Goal: Task Accomplishment & Management: Manage account settings

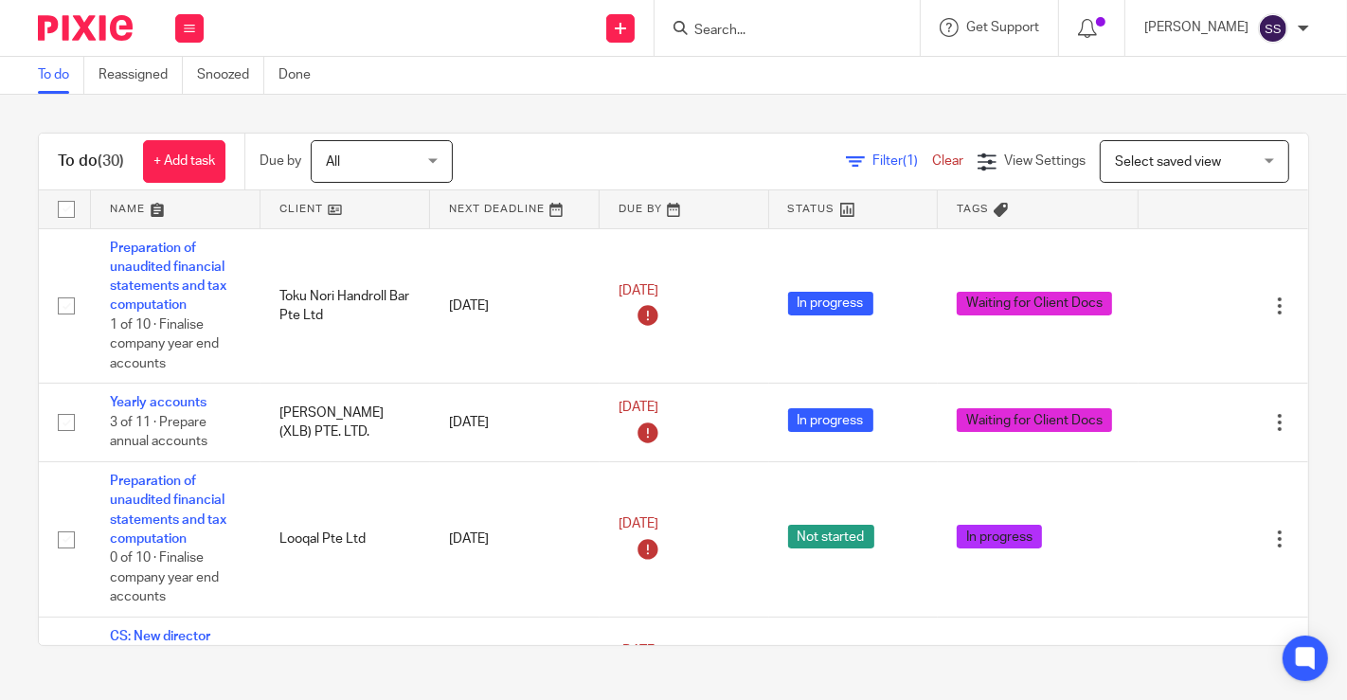
click at [333, 209] on link at bounding box center [346, 209] width 170 height 38
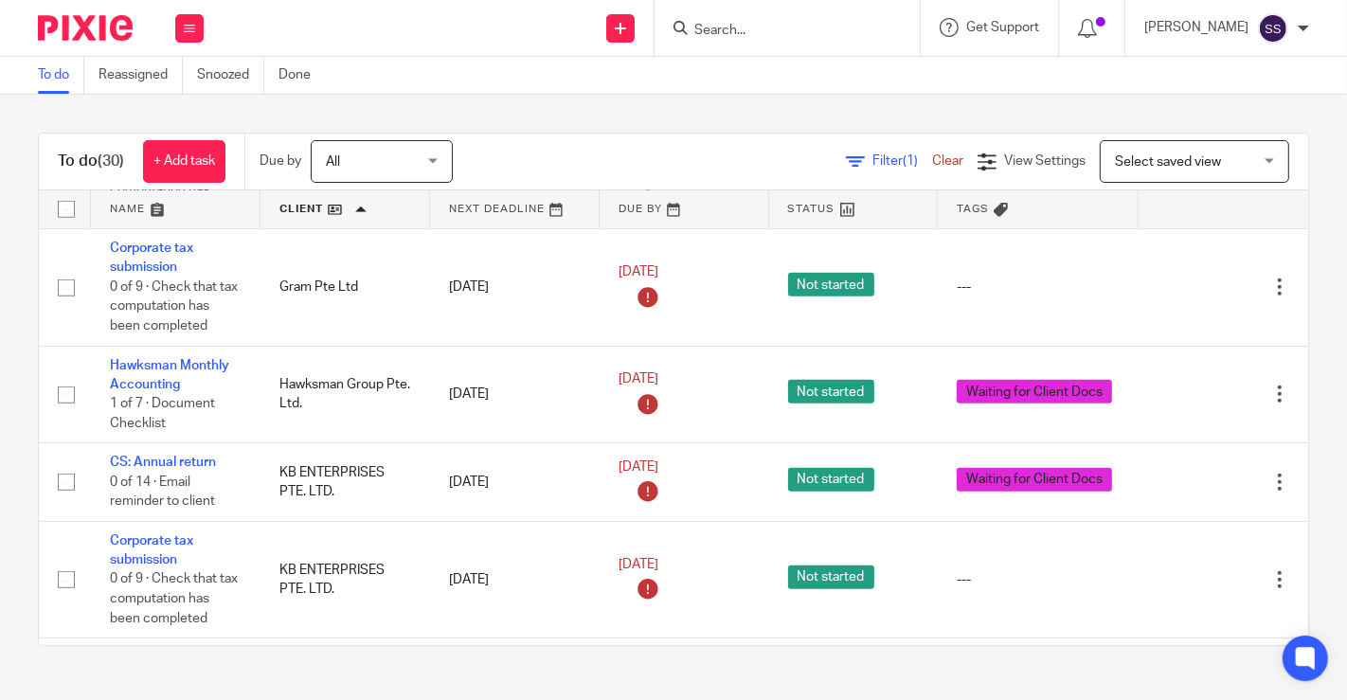
scroll to position [1081, 0]
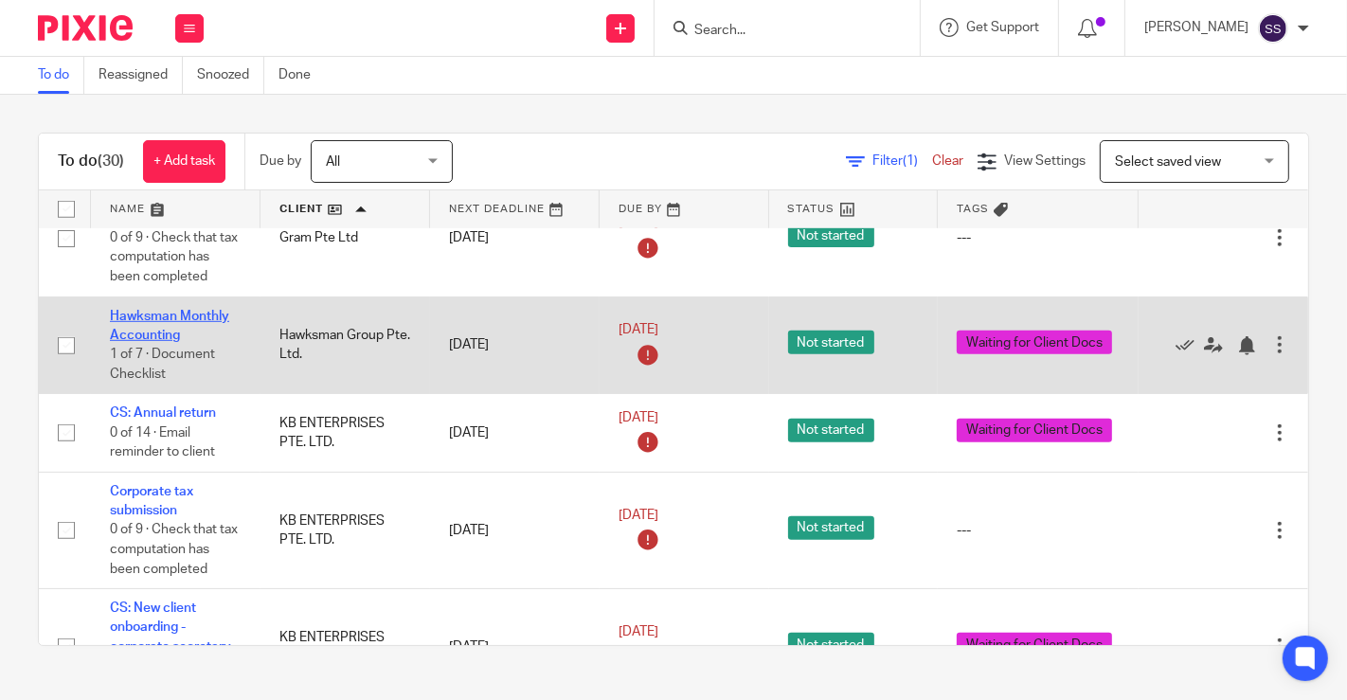
click at [183, 313] on link "Hawksman Monthly Accounting" at bounding box center [169, 326] width 119 height 32
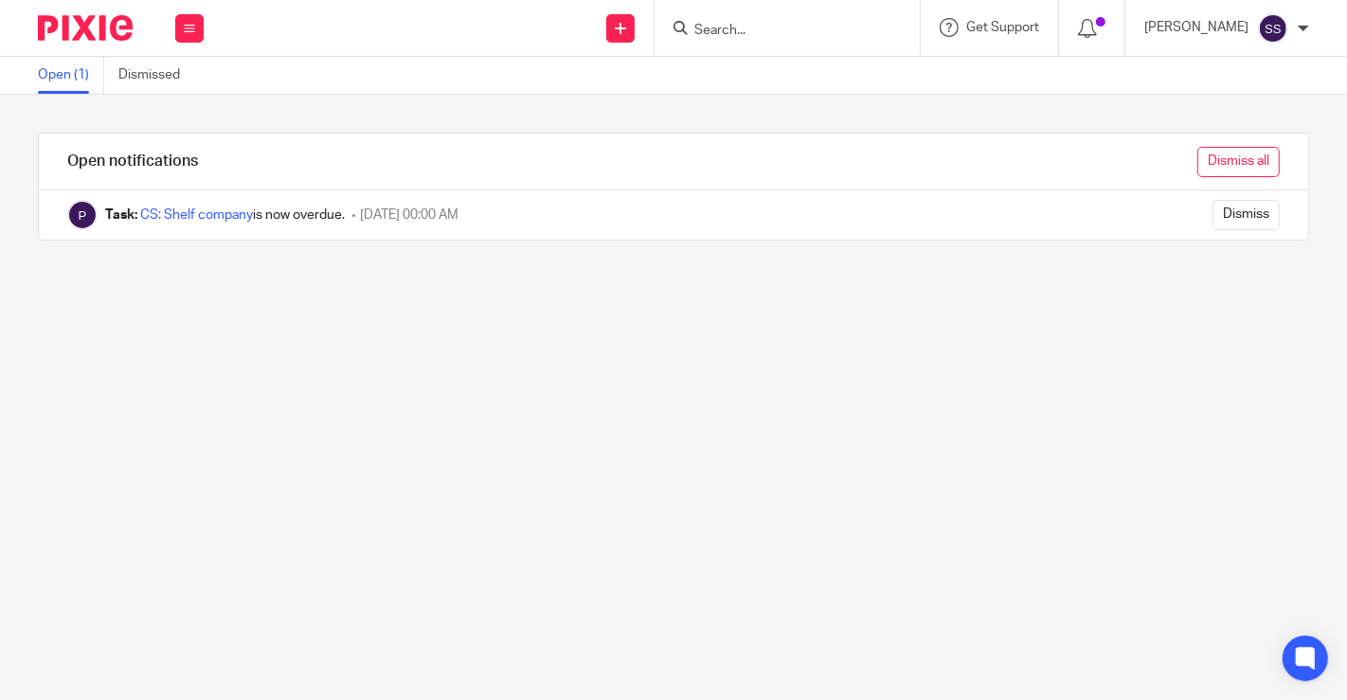
click at [1217, 164] on input "Dismiss all" at bounding box center [1238, 162] width 82 height 30
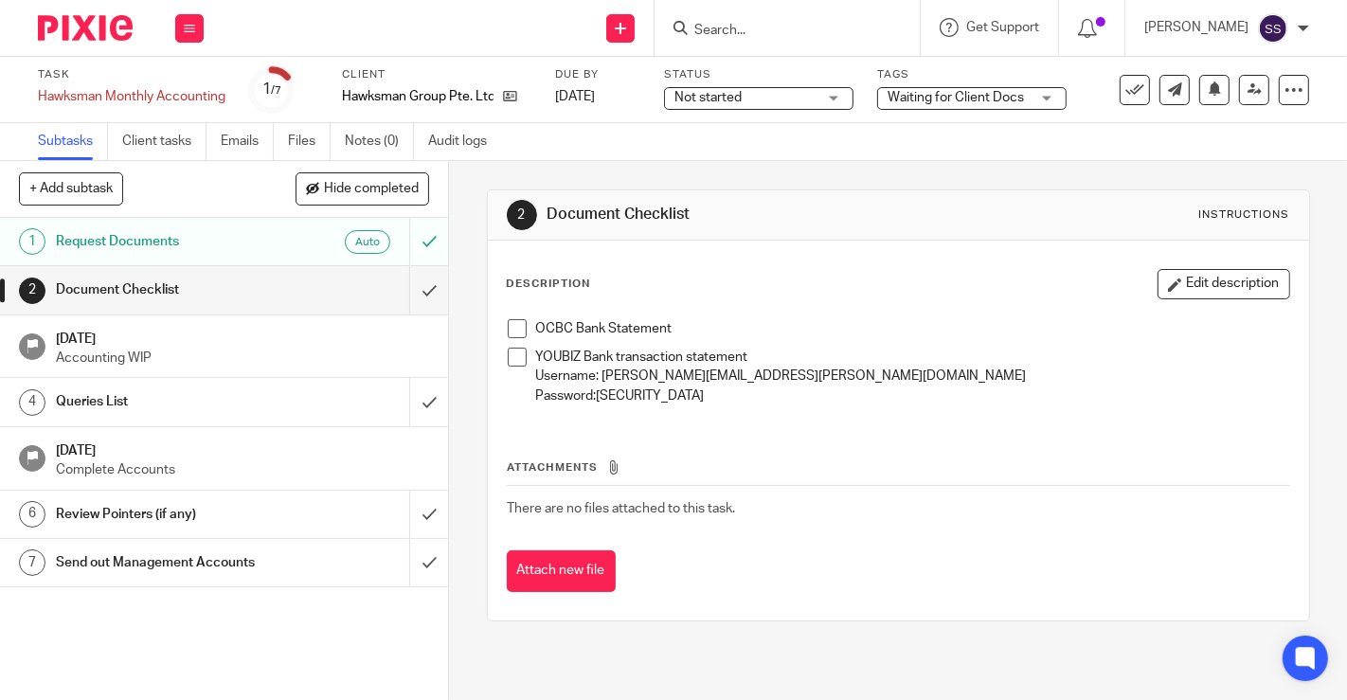
click at [508, 323] on span at bounding box center [517, 328] width 19 height 19
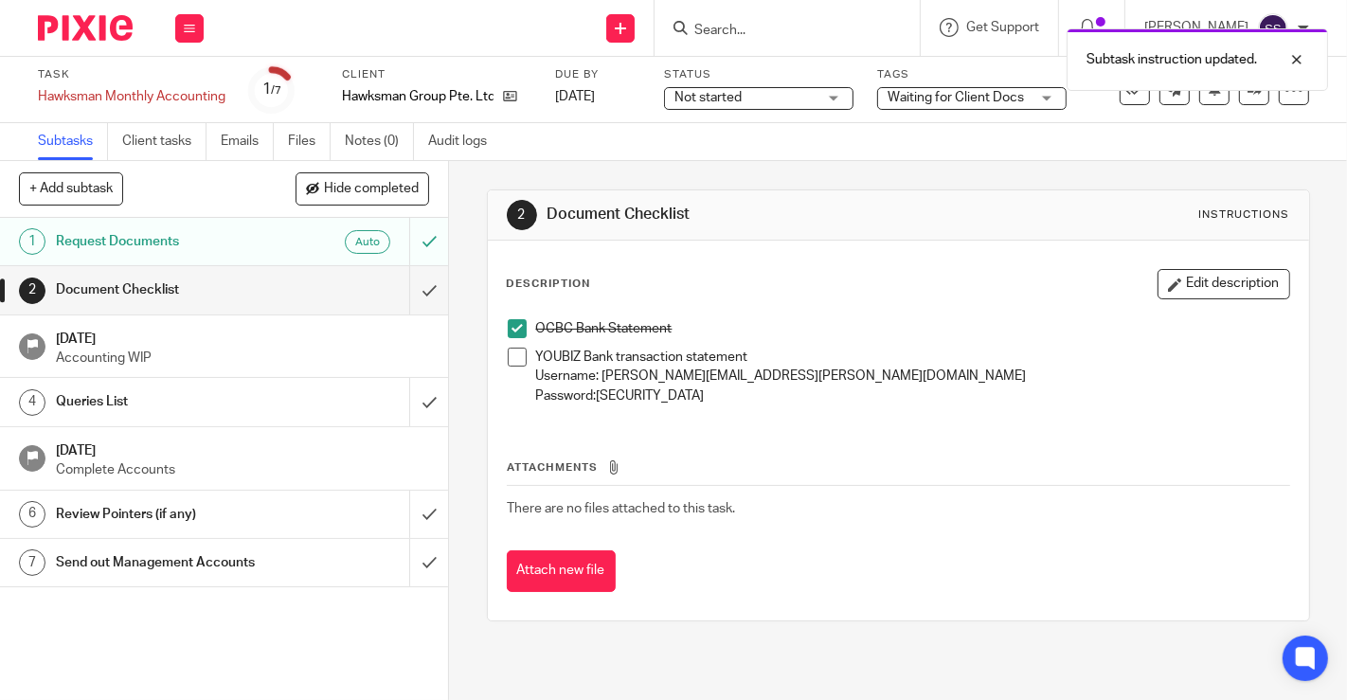
click at [508, 355] on span at bounding box center [517, 357] width 19 height 19
click at [968, 101] on div "Subtask instruction updated. Subtask instruction updated." at bounding box center [1001, 91] width 655 height 144
click at [936, 96] on div "Subtask instruction updated. Subtask instruction updated." at bounding box center [1001, 91] width 655 height 144
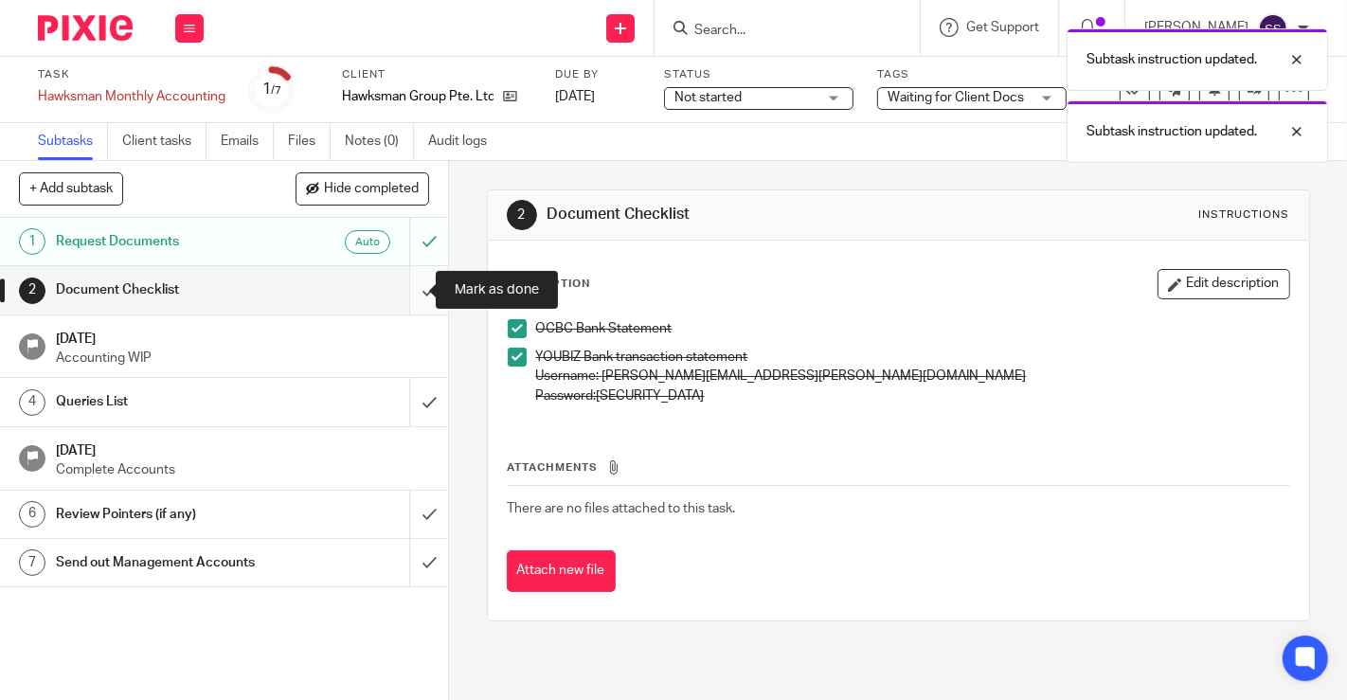
click at [419, 291] on input "submit" at bounding box center [224, 289] width 448 height 47
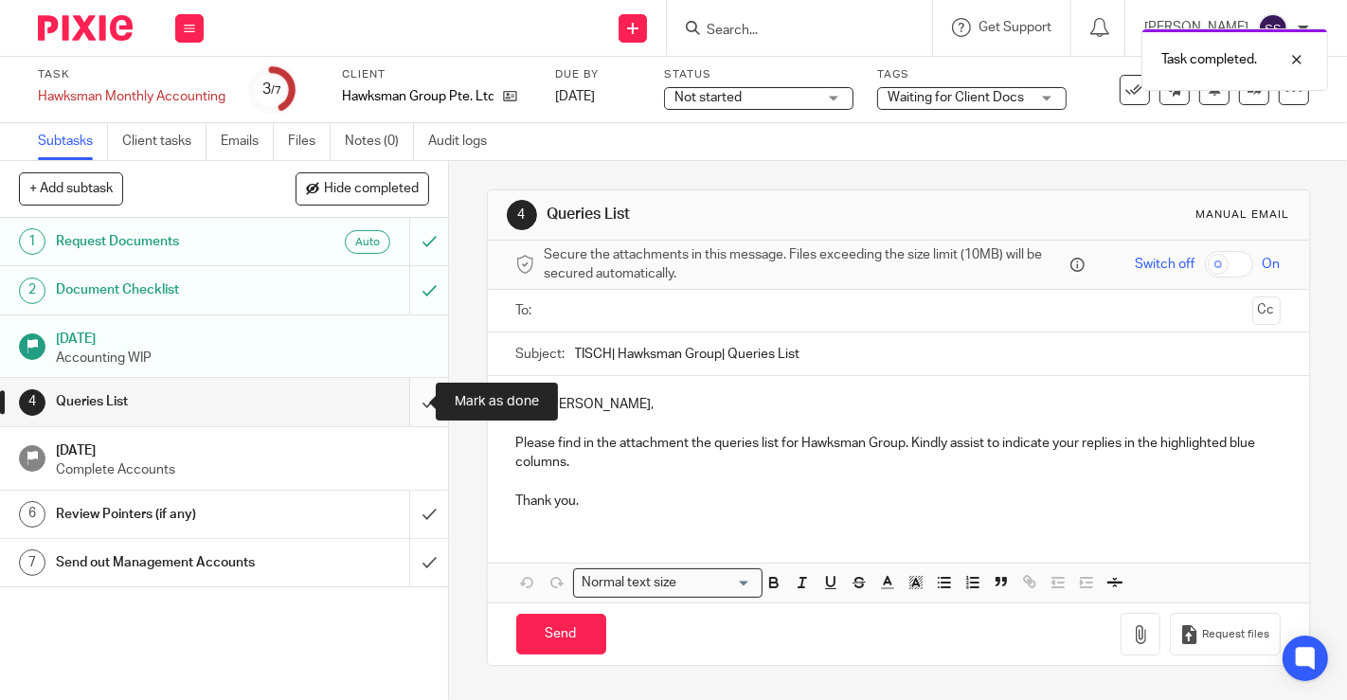
click at [402, 409] on input "submit" at bounding box center [224, 401] width 448 height 47
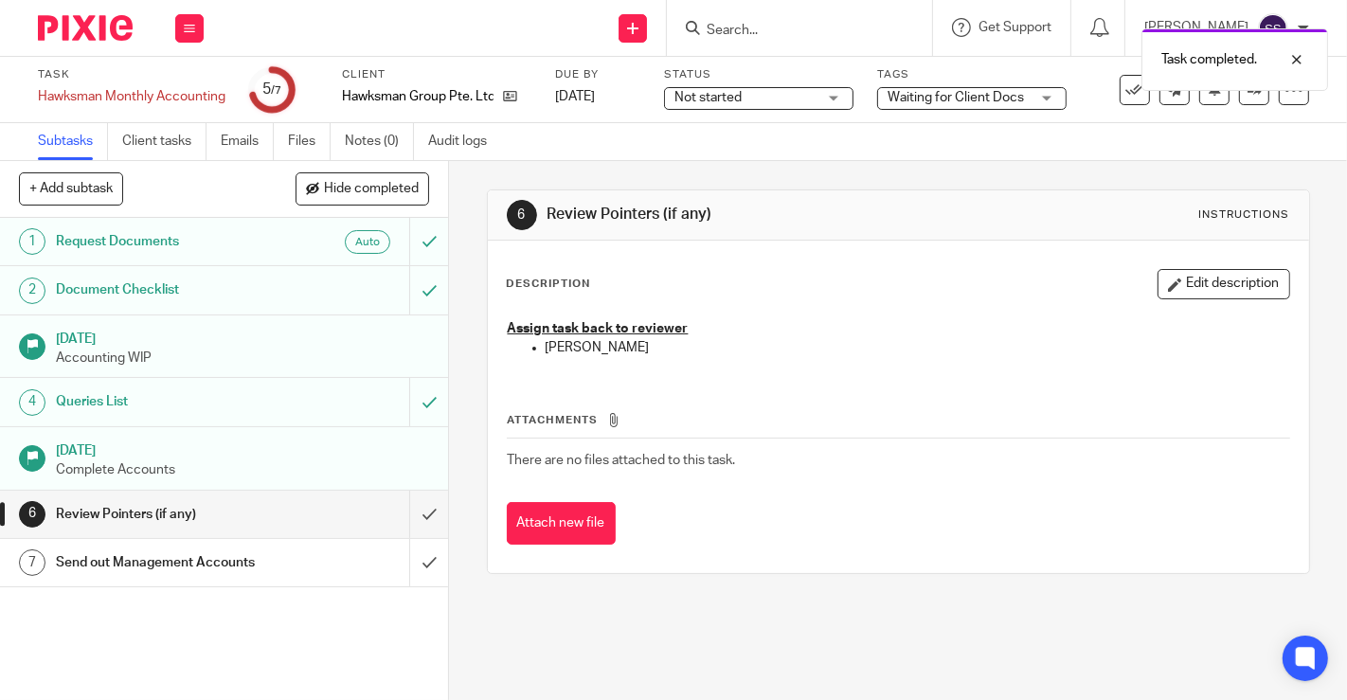
click at [946, 93] on span "Waiting for Client Docs" at bounding box center [956, 97] width 136 height 13
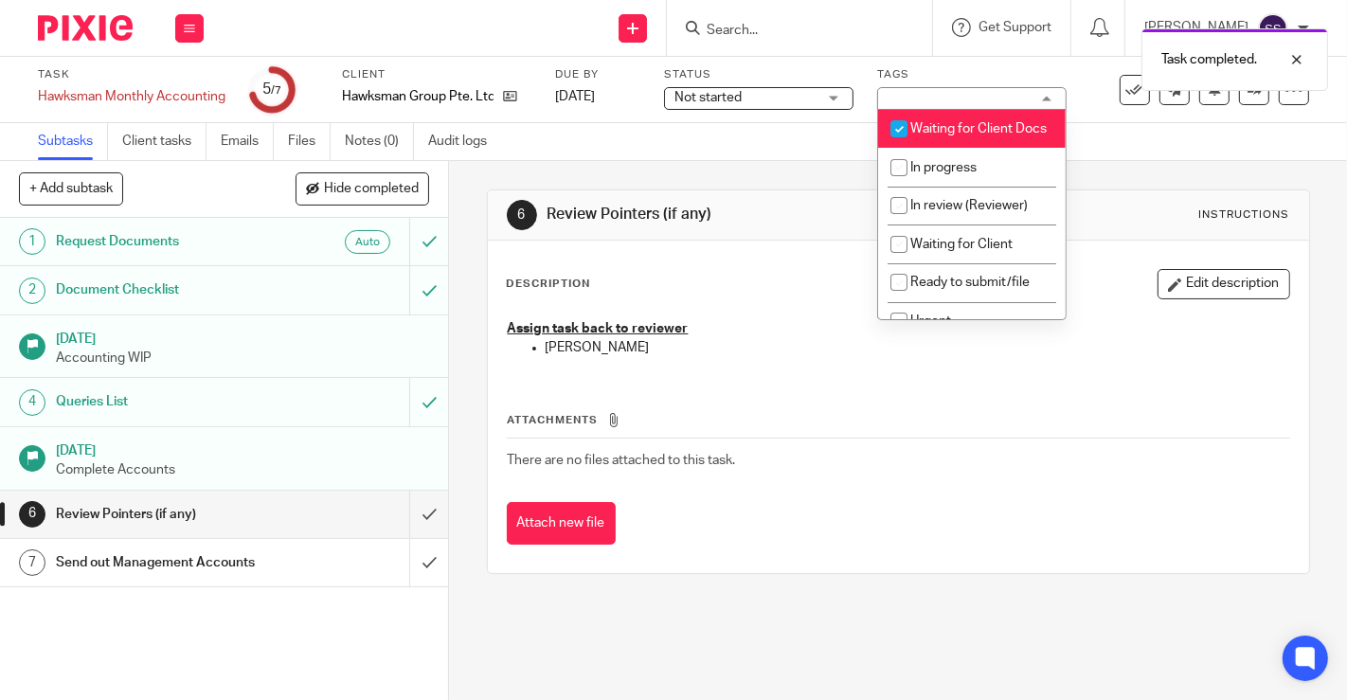
click at [920, 136] on li "Waiting for Client Docs" at bounding box center [972, 129] width 188 height 39
checkbox input "false"
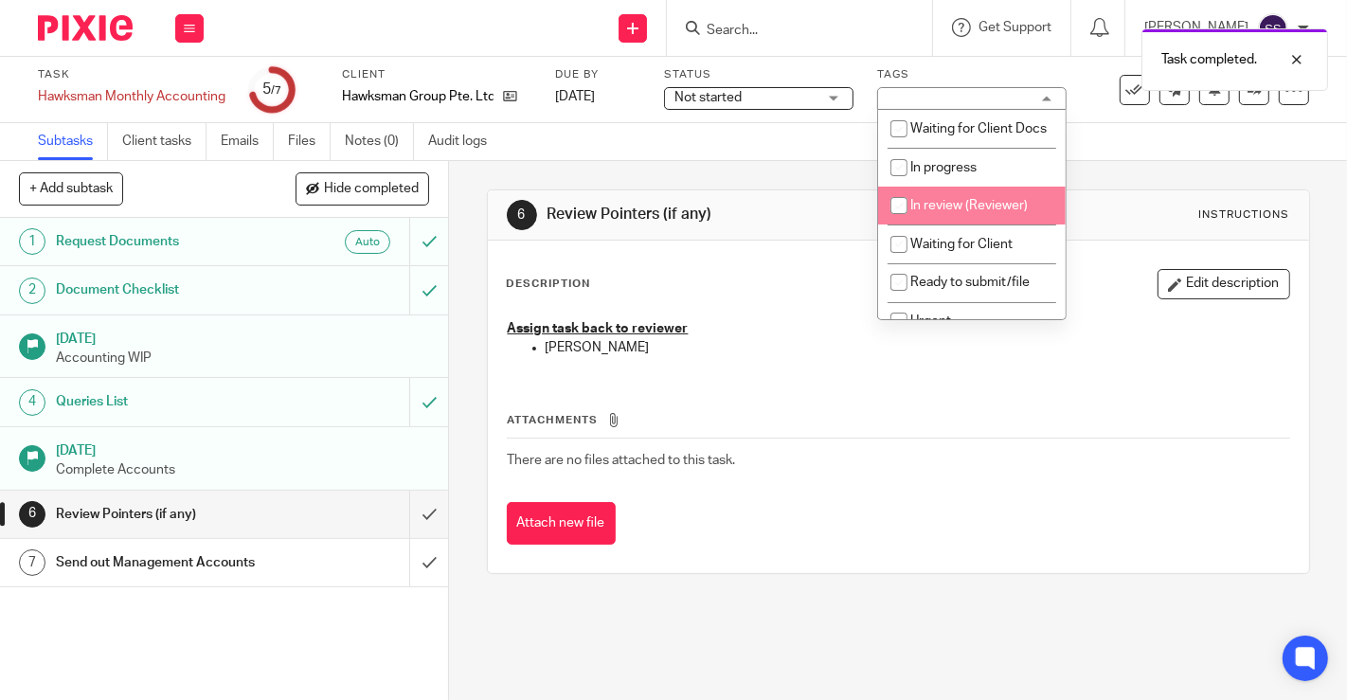
click at [955, 225] on li "In review (Reviewer)" at bounding box center [972, 206] width 188 height 39
checkbox input "true"
drag, startPoint x: 1309, startPoint y: 253, endPoint x: 1300, endPoint y: 244, distance: 12.7
click at [1308, 254] on div "6 Review Pointers (if any) Instructions Description Edit description Assign tas…" at bounding box center [898, 430] width 898 height 539
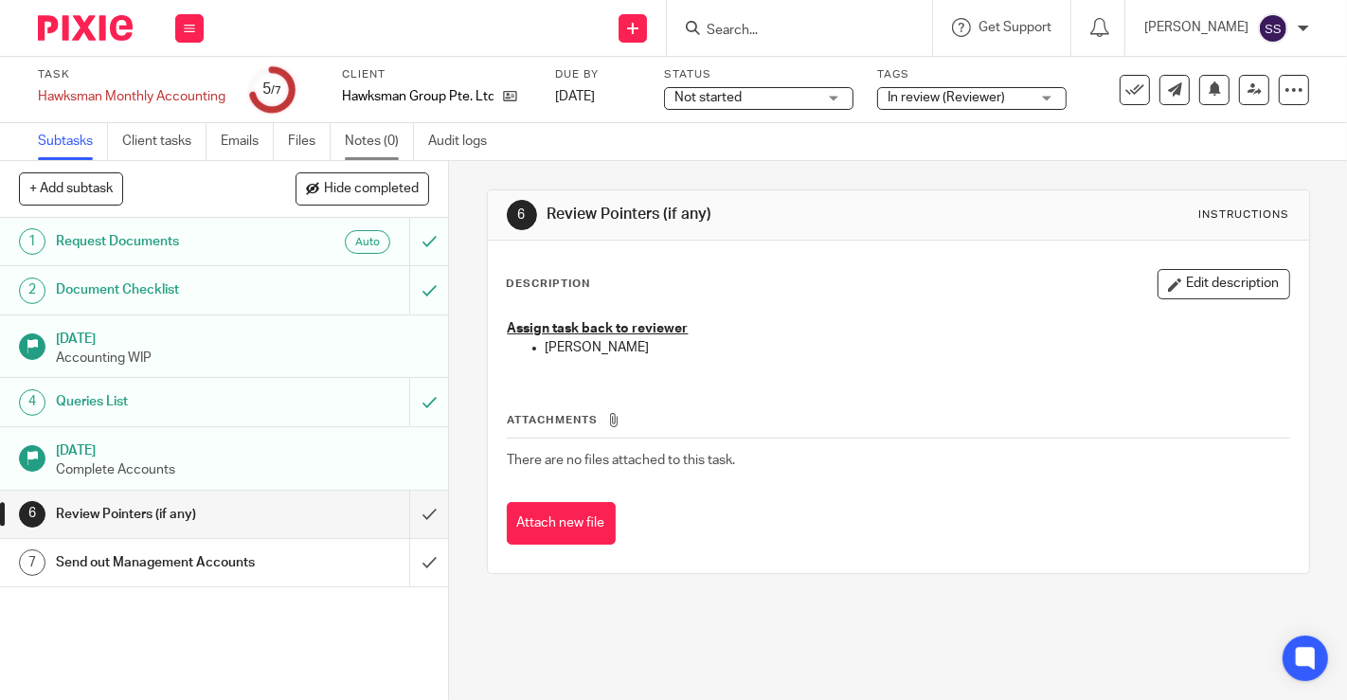
click at [373, 143] on link "Notes (0)" at bounding box center [379, 141] width 69 height 37
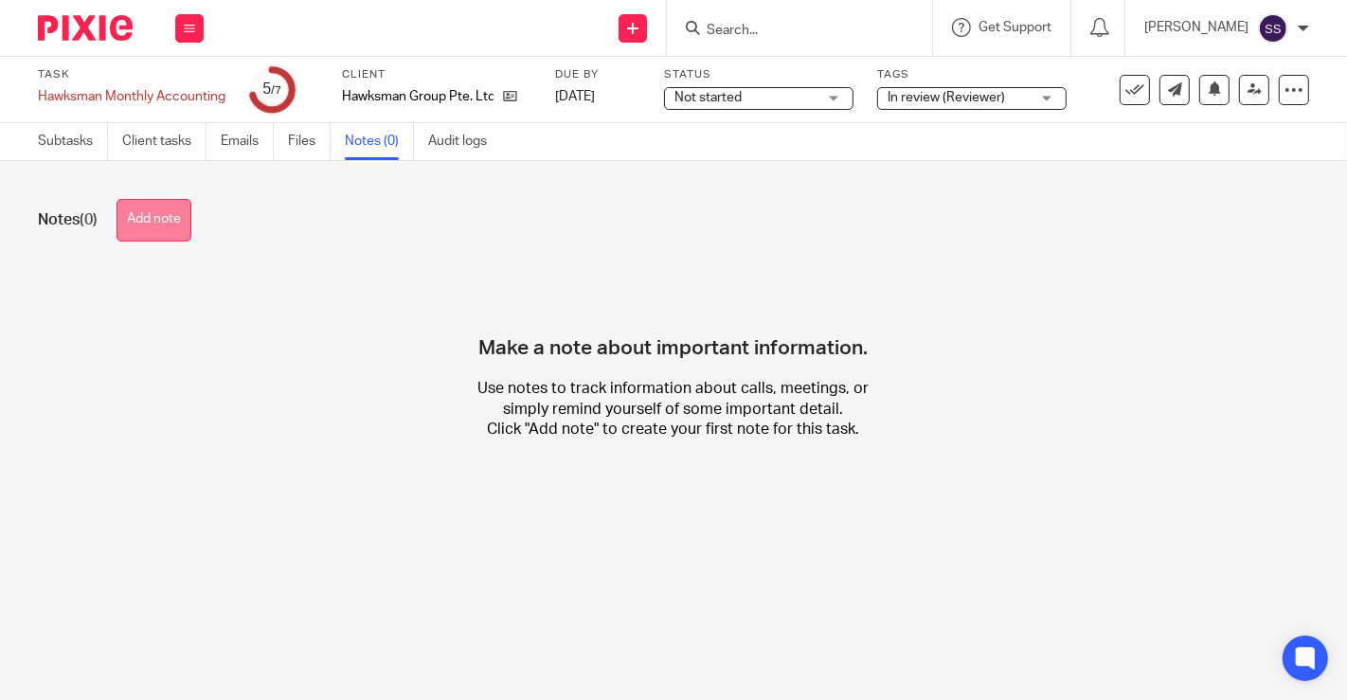
click at [165, 221] on button "Add note" at bounding box center [154, 220] width 75 height 43
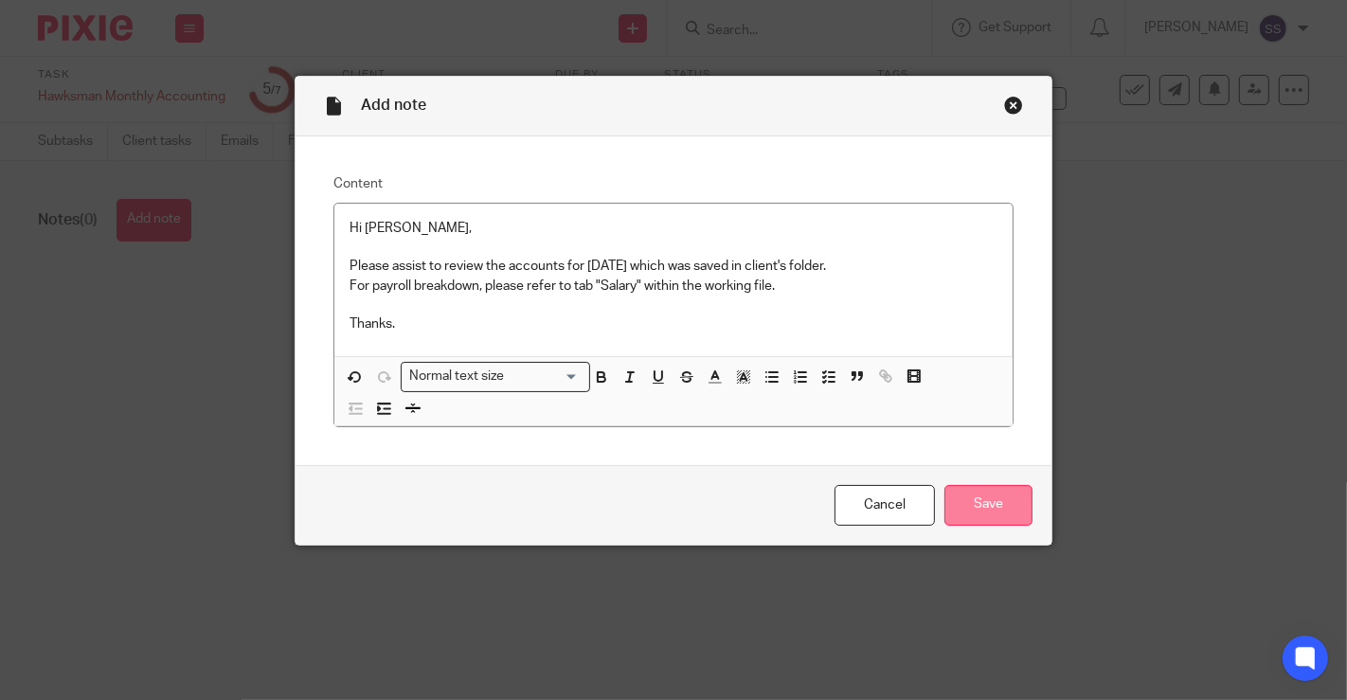
click at [977, 502] on input "Save" at bounding box center [988, 505] width 88 height 41
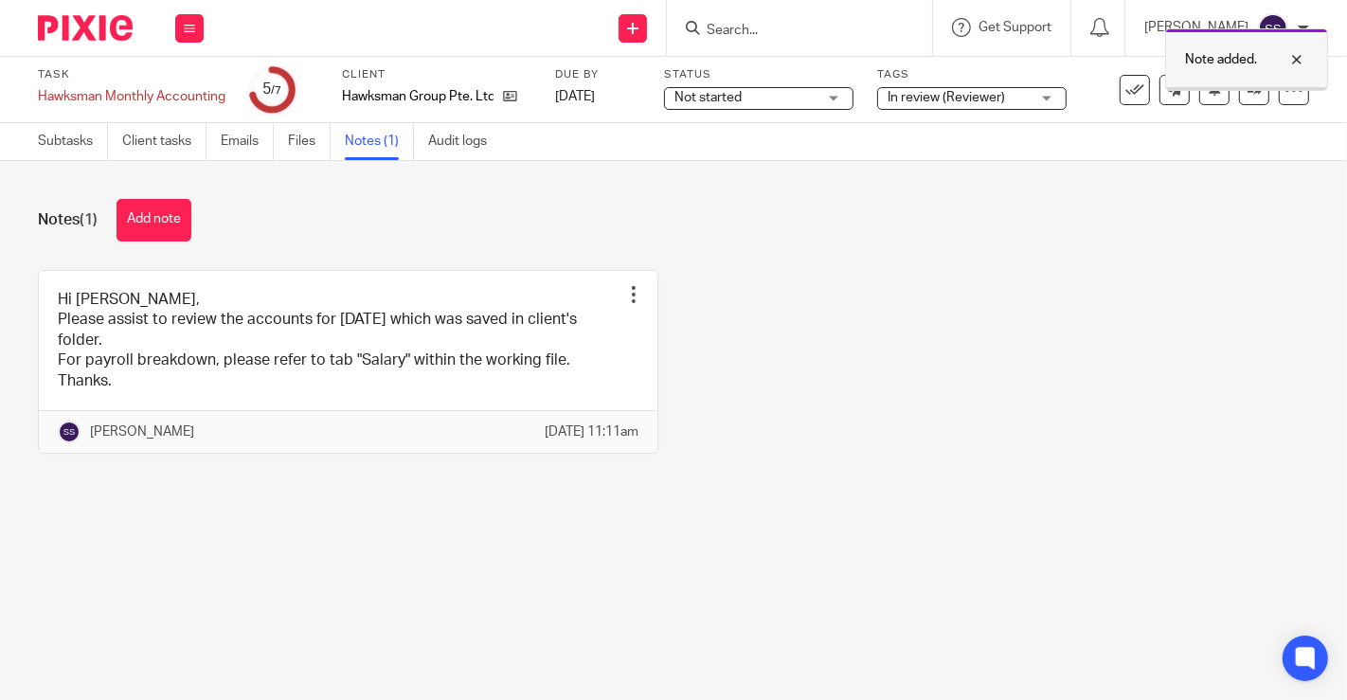
click at [1295, 57] on div at bounding box center [1282, 59] width 51 height 23
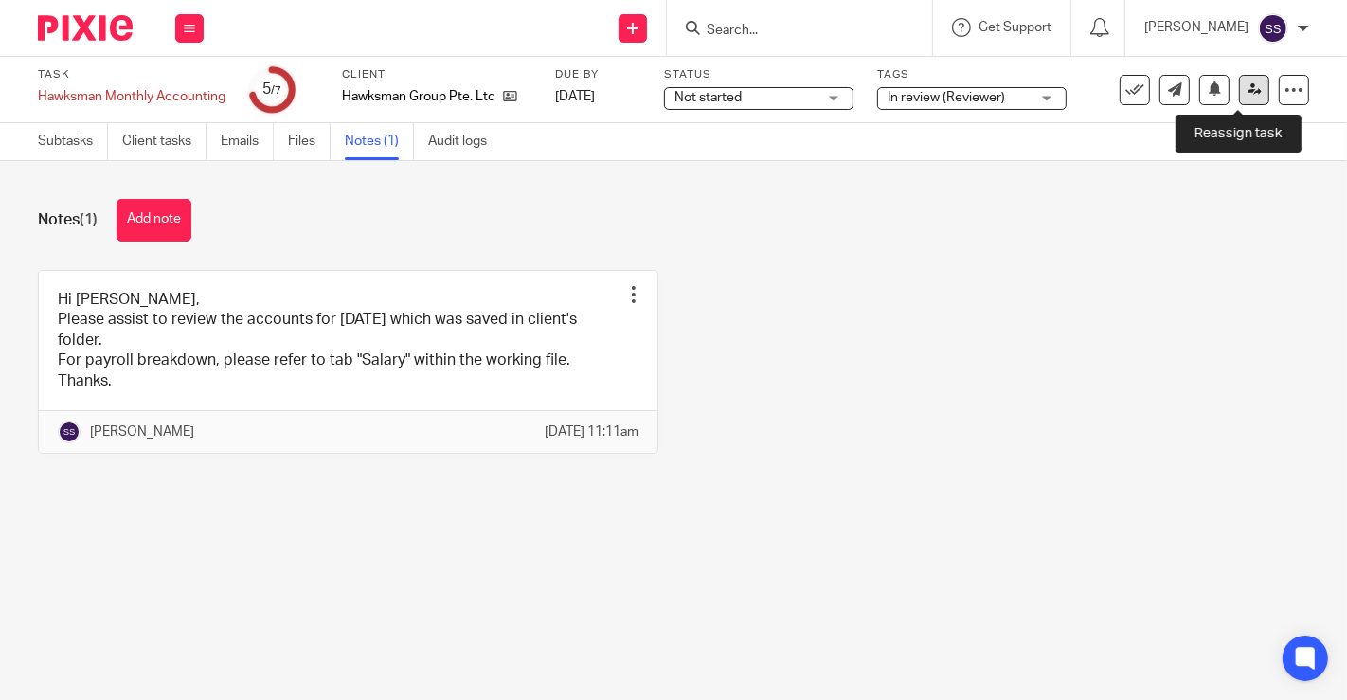
drag, startPoint x: 1238, startPoint y: 93, endPoint x: 1227, endPoint y: 92, distance: 11.4
click at [1248, 92] on icon at bounding box center [1255, 89] width 14 height 14
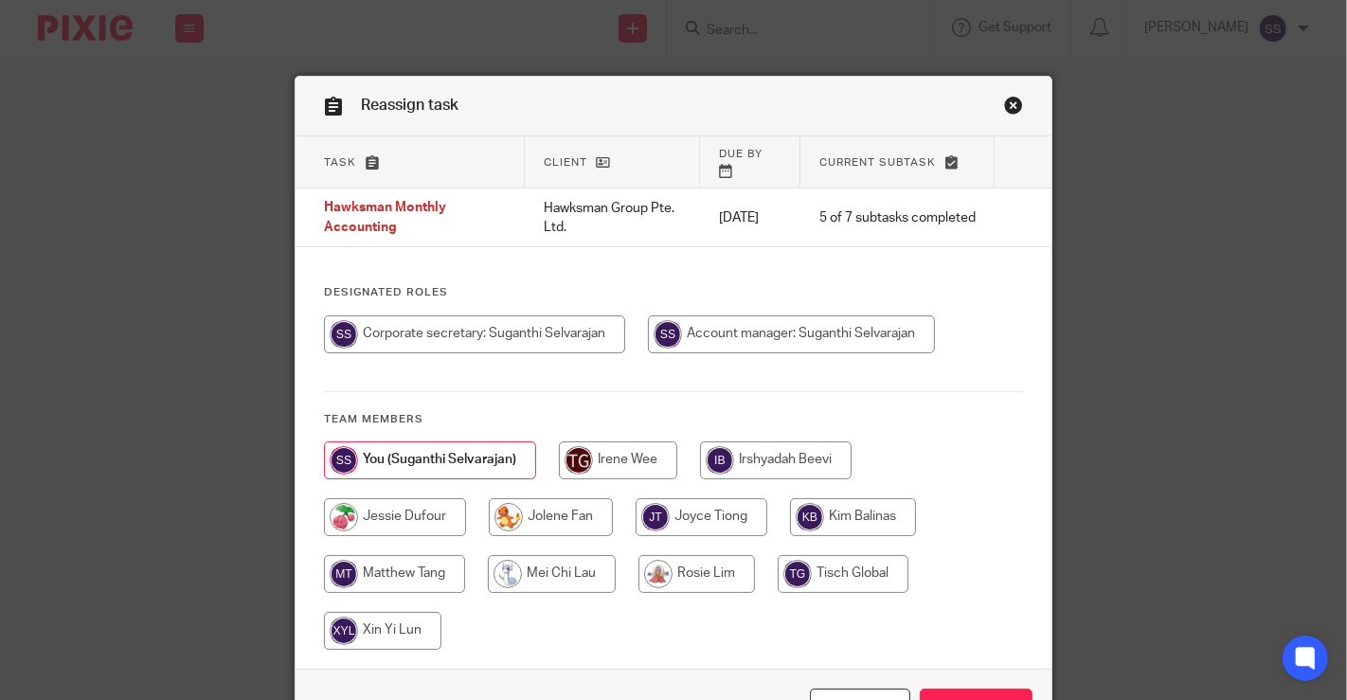
click at [409, 559] on input "radio" at bounding box center [394, 574] width 141 height 38
radio input "true"
click at [980, 689] on input "Reassign" at bounding box center [976, 709] width 113 height 41
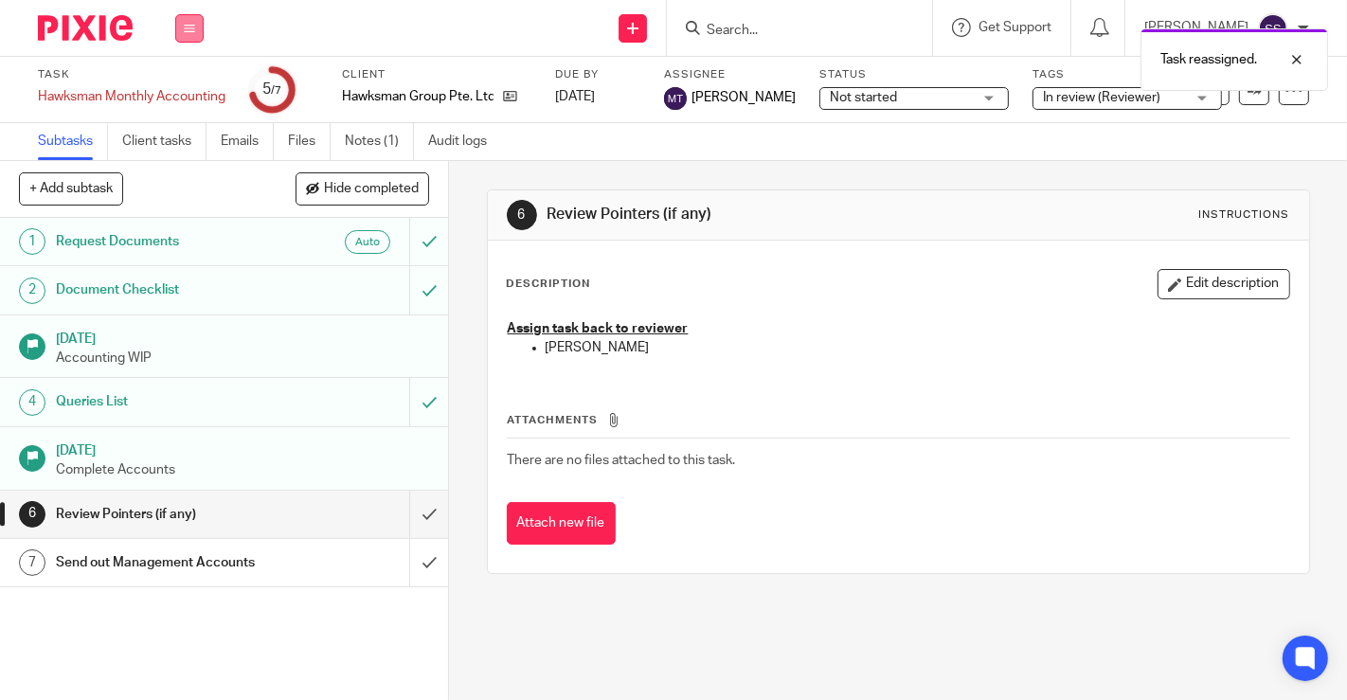
click at [196, 23] on button at bounding box center [189, 28] width 28 height 28
click at [174, 88] on link "Work" at bounding box center [180, 87] width 33 height 13
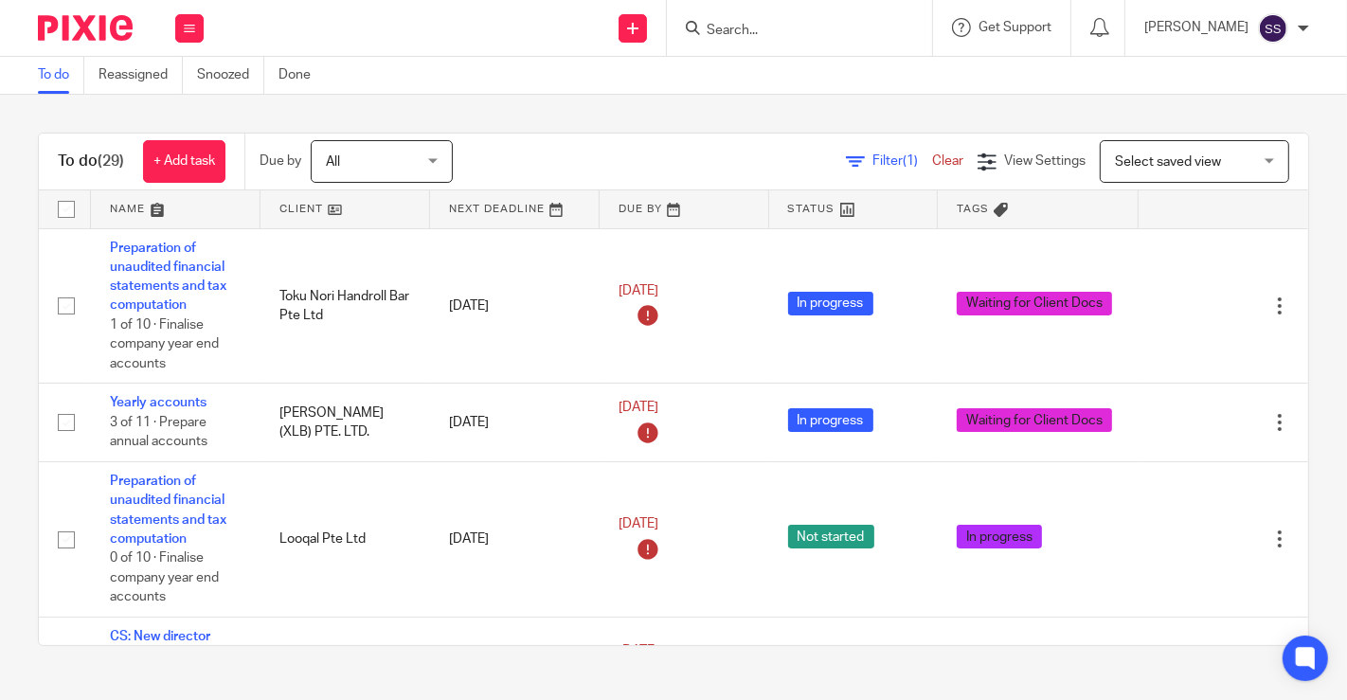
click at [328, 203] on link at bounding box center [346, 209] width 170 height 38
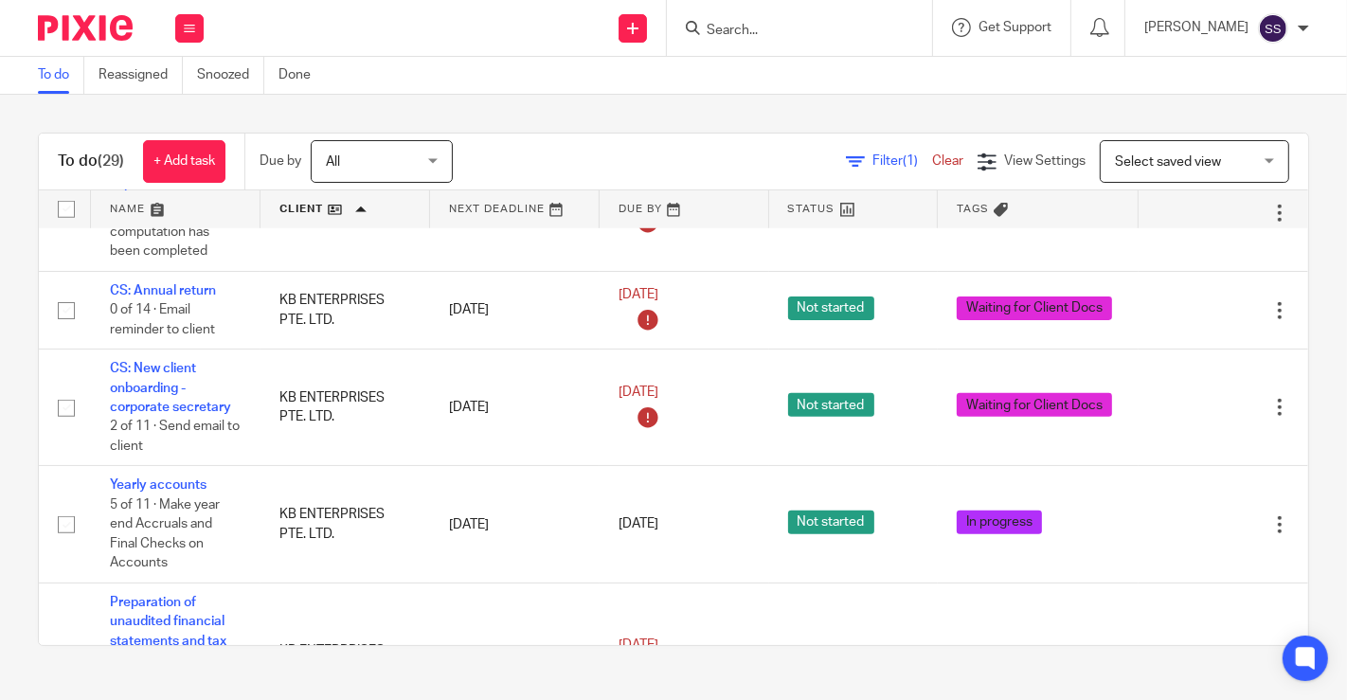
scroll to position [1217, 0]
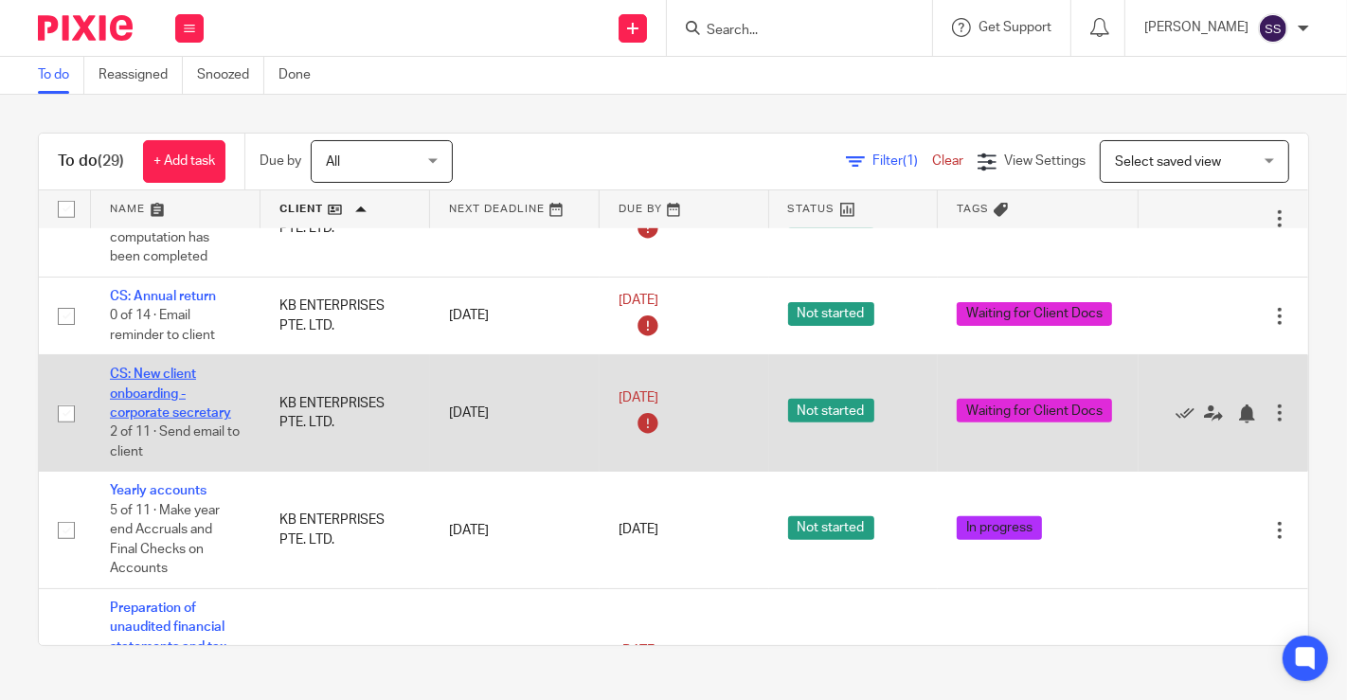
drag, startPoint x: 144, startPoint y: 373, endPoint x: 135, endPoint y: 369, distance: 10.2
click at [144, 374] on link "CS: New client onboarding - corporate secretary" at bounding box center [170, 394] width 121 height 52
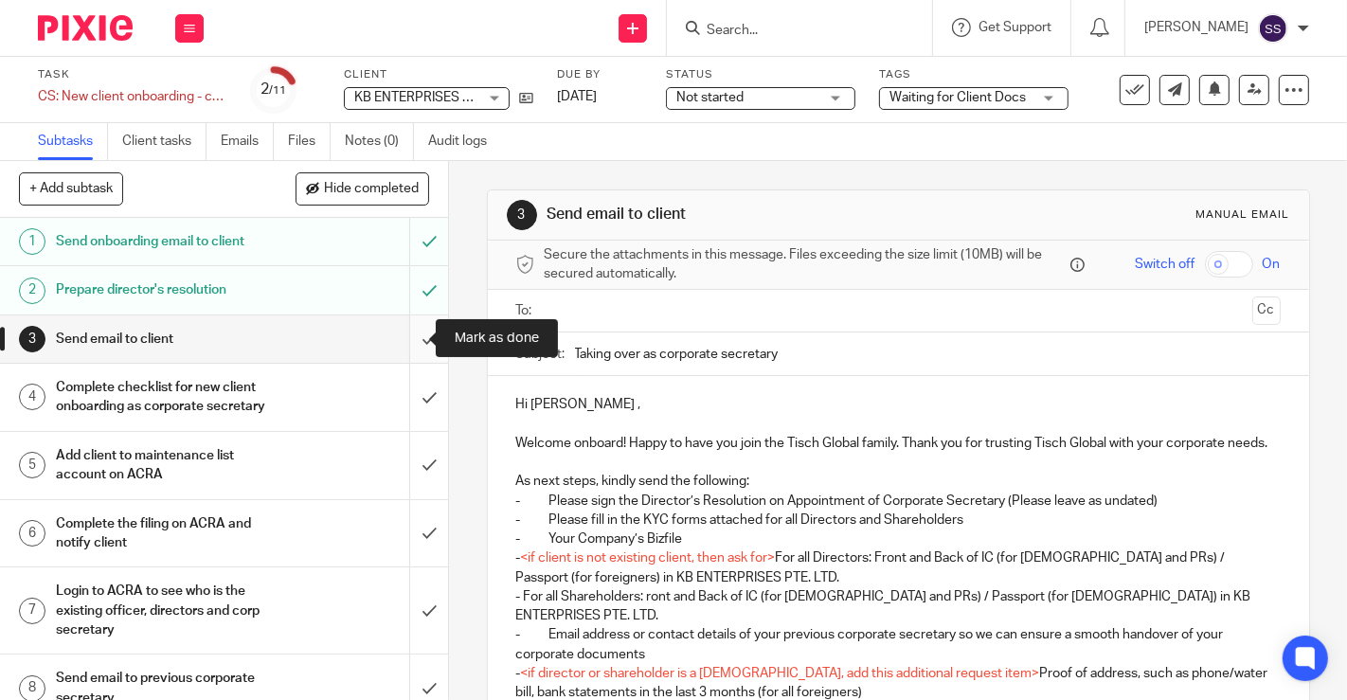
click at [408, 326] on input "submit" at bounding box center [224, 338] width 448 height 47
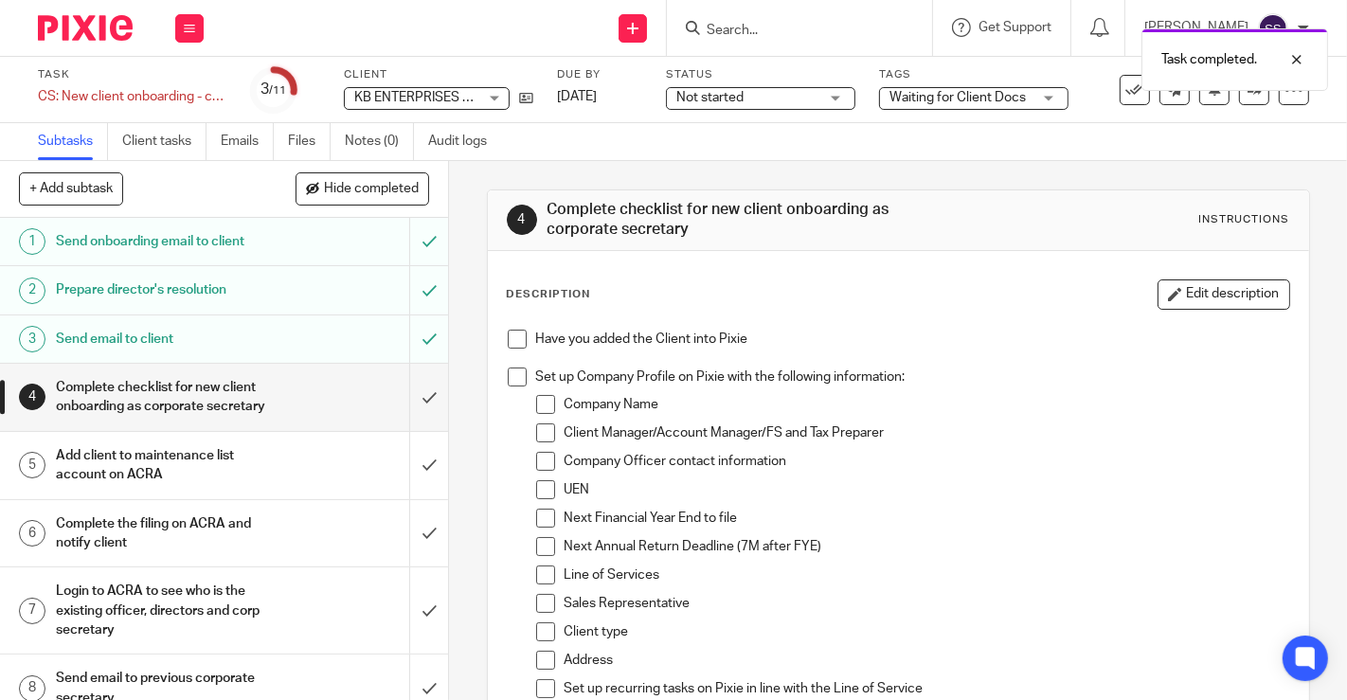
click at [941, 93] on span "Waiting for Client Docs" at bounding box center [957, 97] width 136 height 13
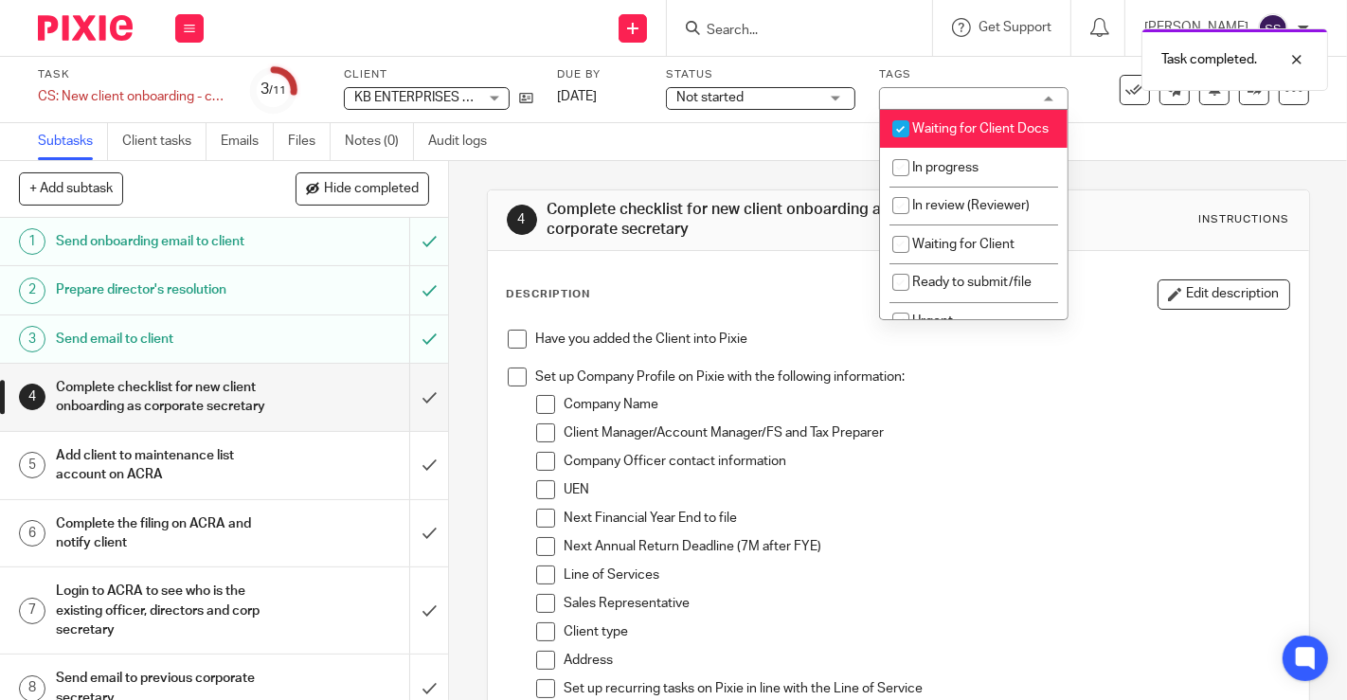
click at [920, 129] on span "Waiting for Client Docs" at bounding box center [980, 128] width 136 height 13
checkbox input "false"
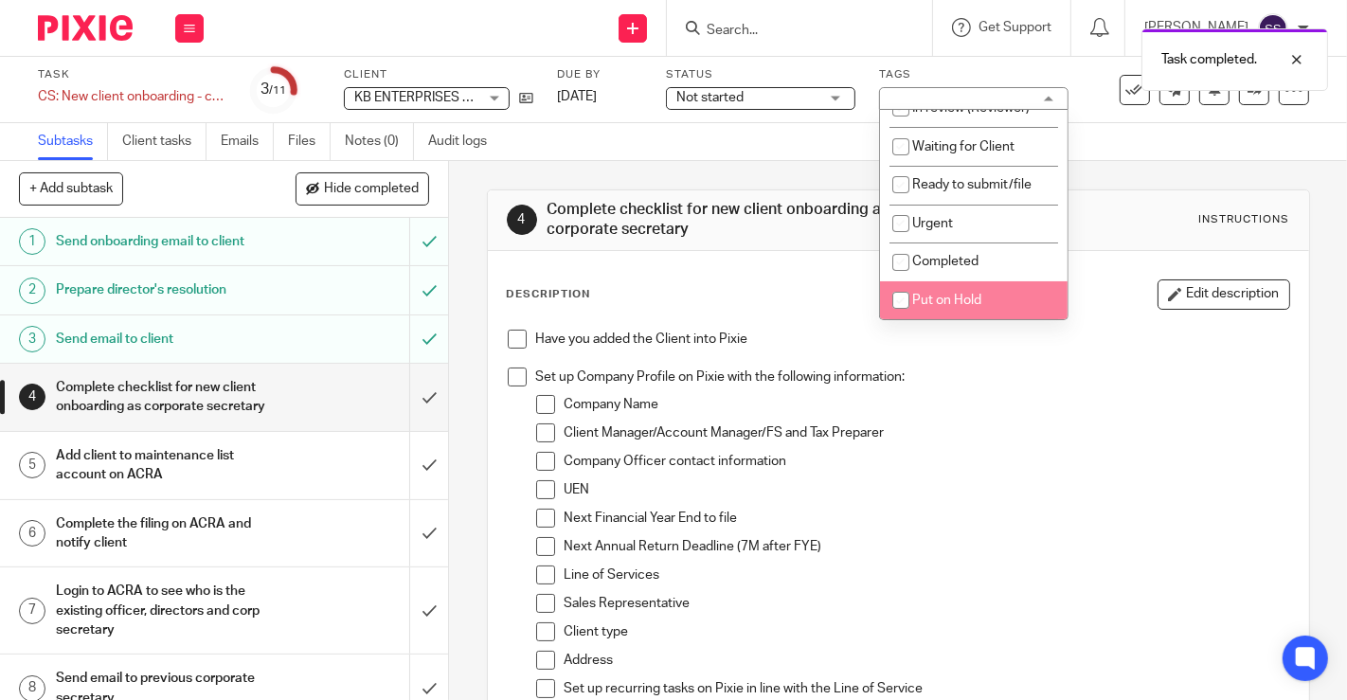
scroll to position [116, 0]
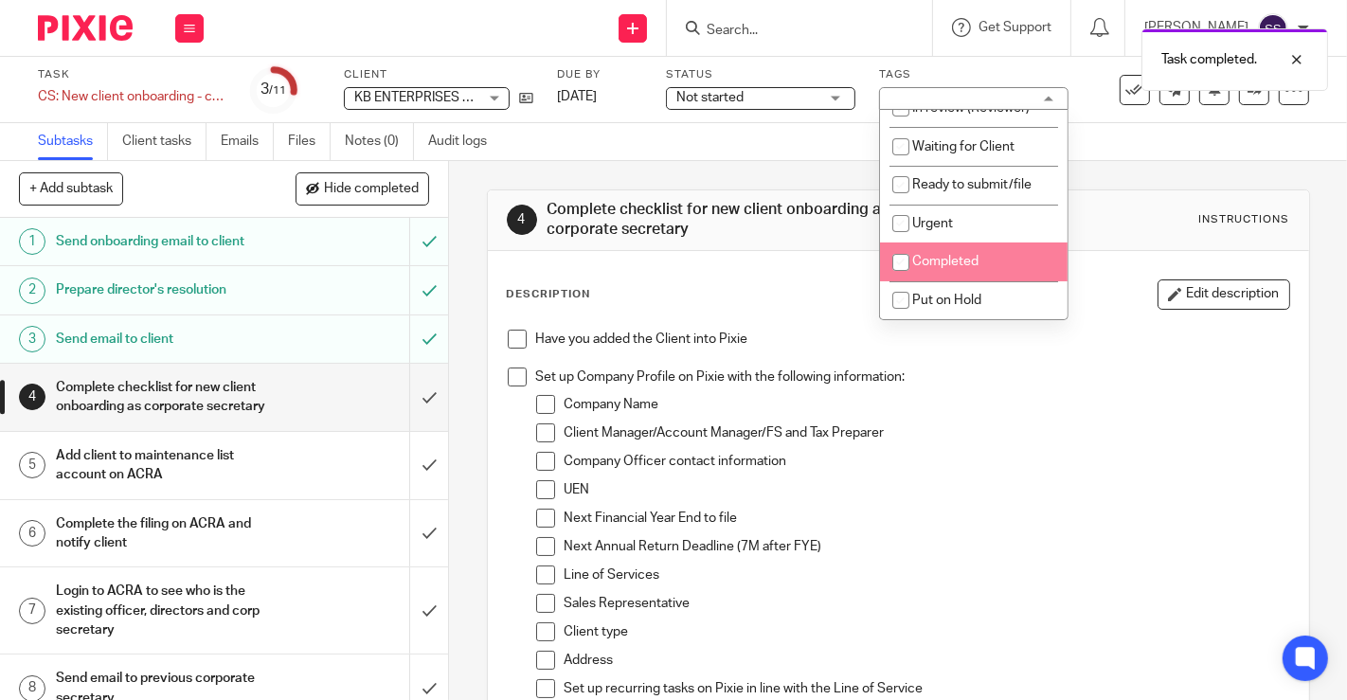
click at [985, 268] on li "Completed" at bounding box center [974, 262] width 188 height 39
checkbox input "true"
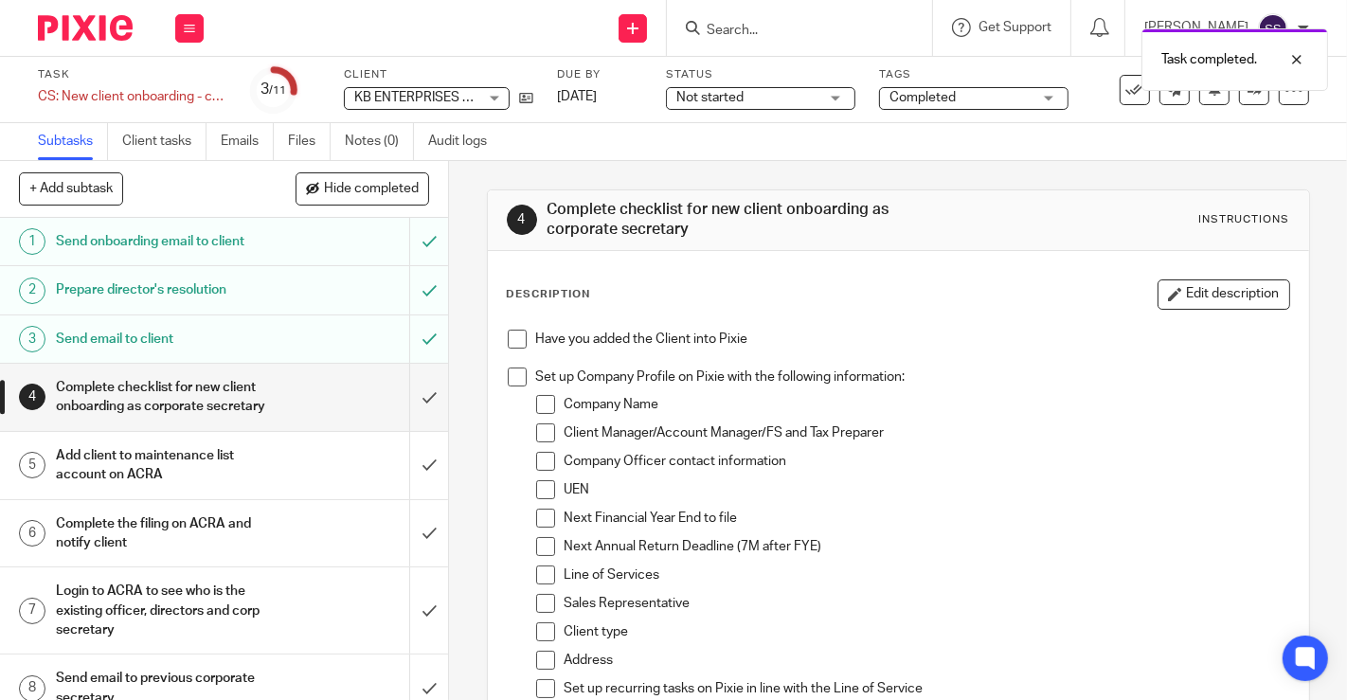
click at [449, 469] on div "4 Complete checklist for new client onboarding as corporate secretary Instructi…" at bounding box center [898, 430] width 898 height 539
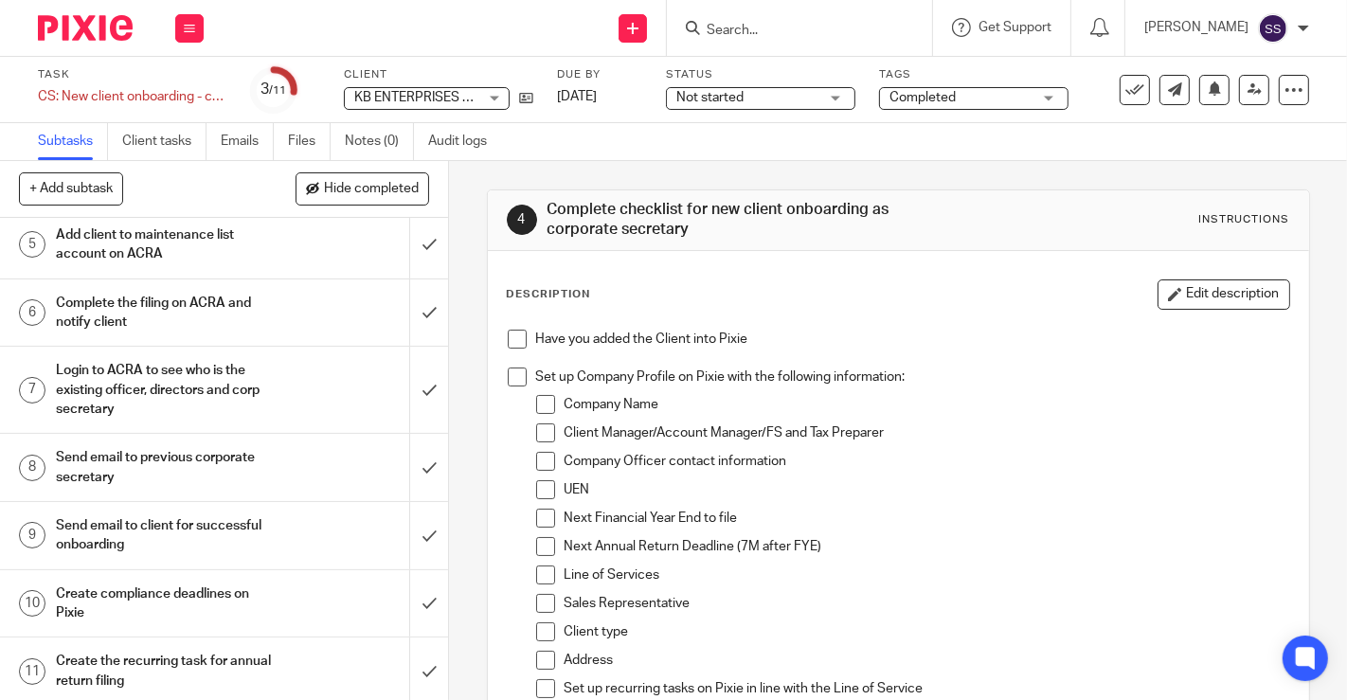
scroll to position [243, 0]
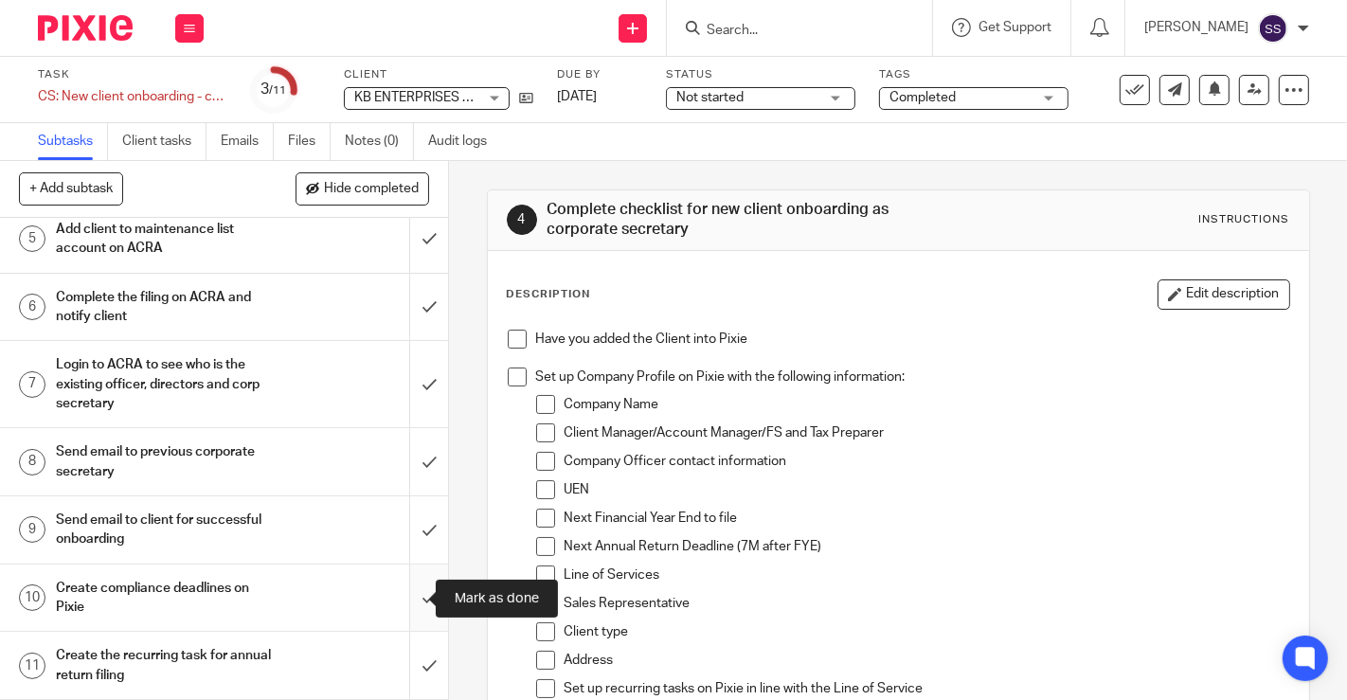
click at [392, 597] on input "submit" at bounding box center [224, 598] width 448 height 67
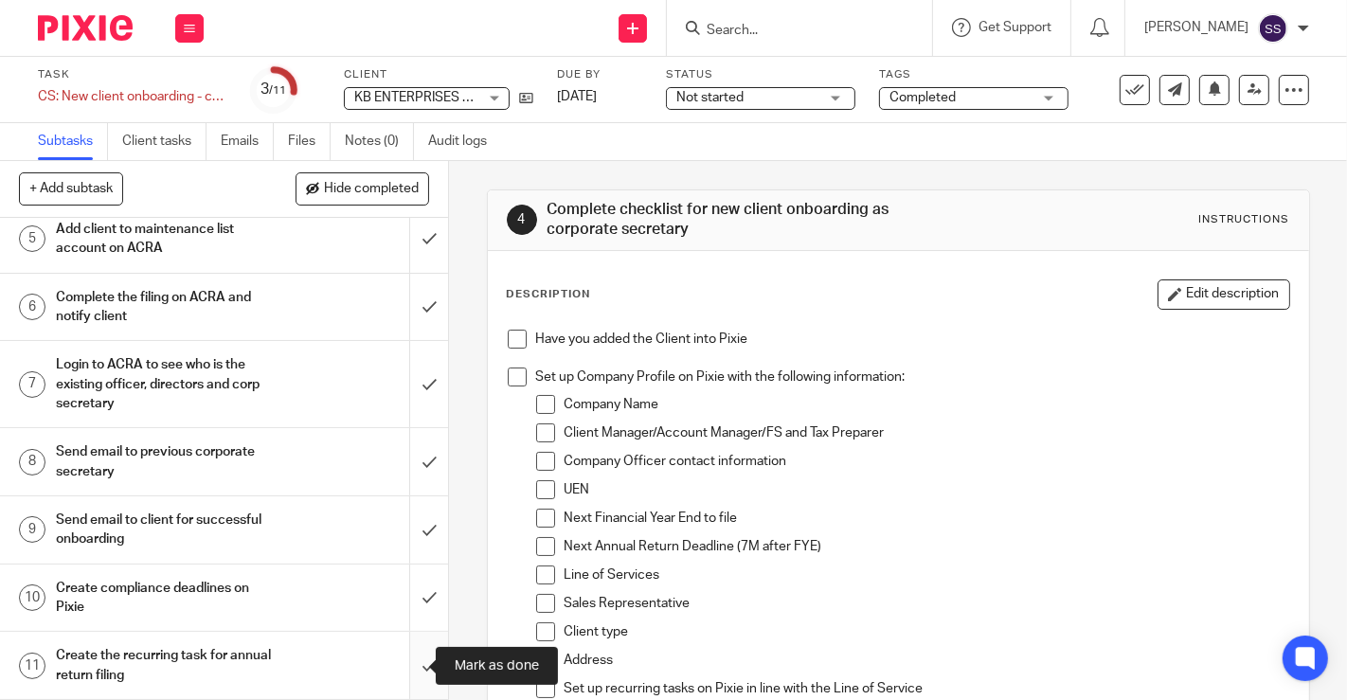
click at [405, 654] on input "submit" at bounding box center [224, 665] width 448 height 67
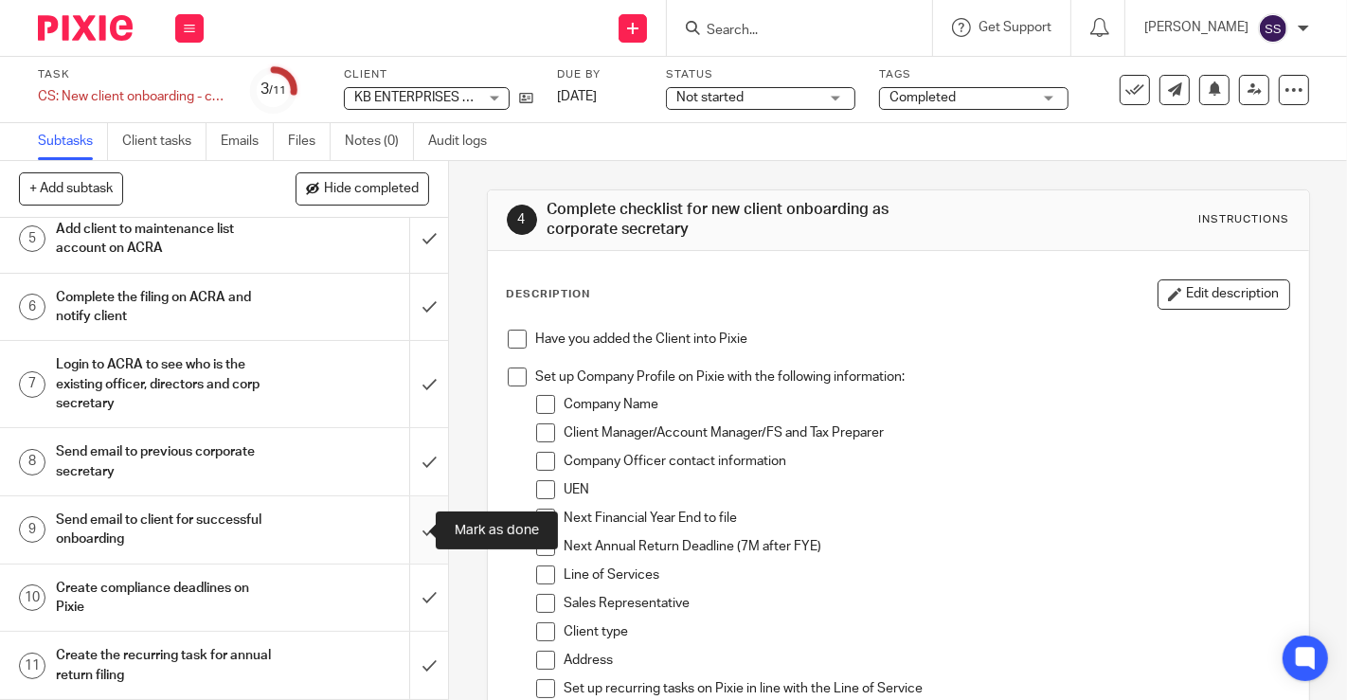
drag, startPoint x: 410, startPoint y: 545, endPoint x: 410, endPoint y: 494, distance: 51.2
click at [410, 544] on input "submit" at bounding box center [224, 529] width 448 height 67
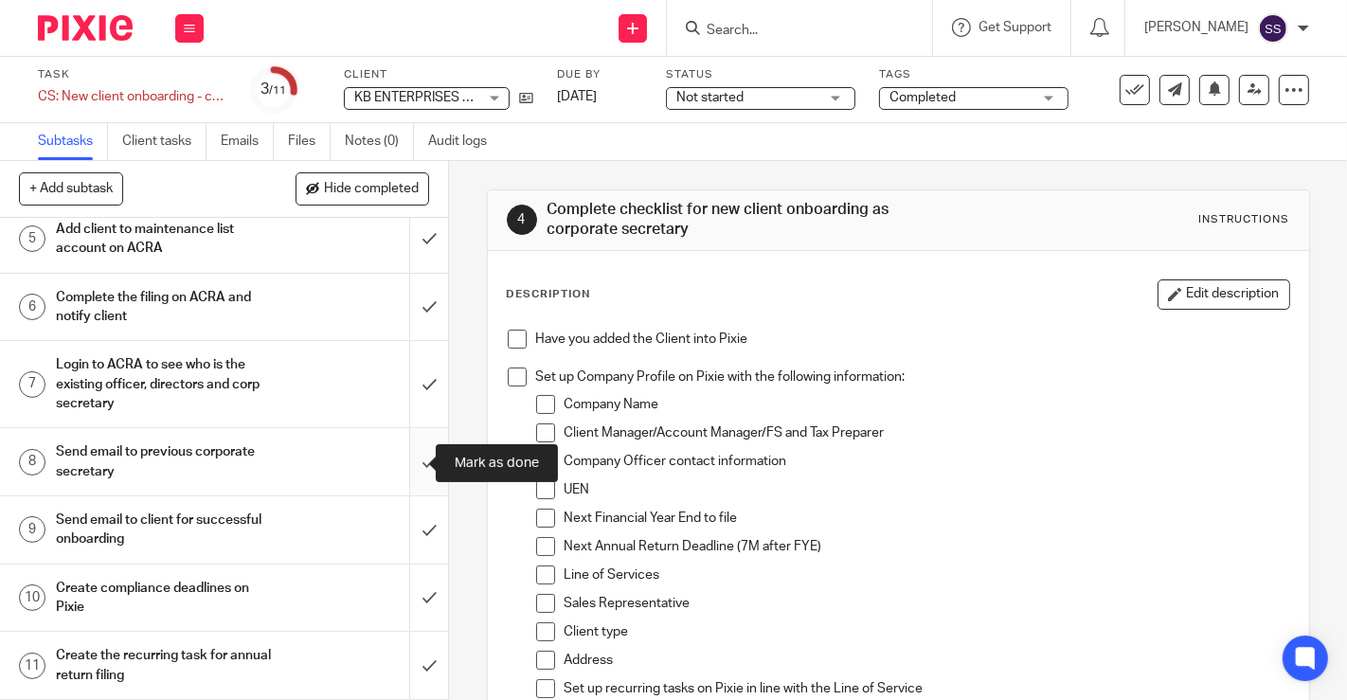
click at [412, 460] on input "submit" at bounding box center [224, 461] width 448 height 67
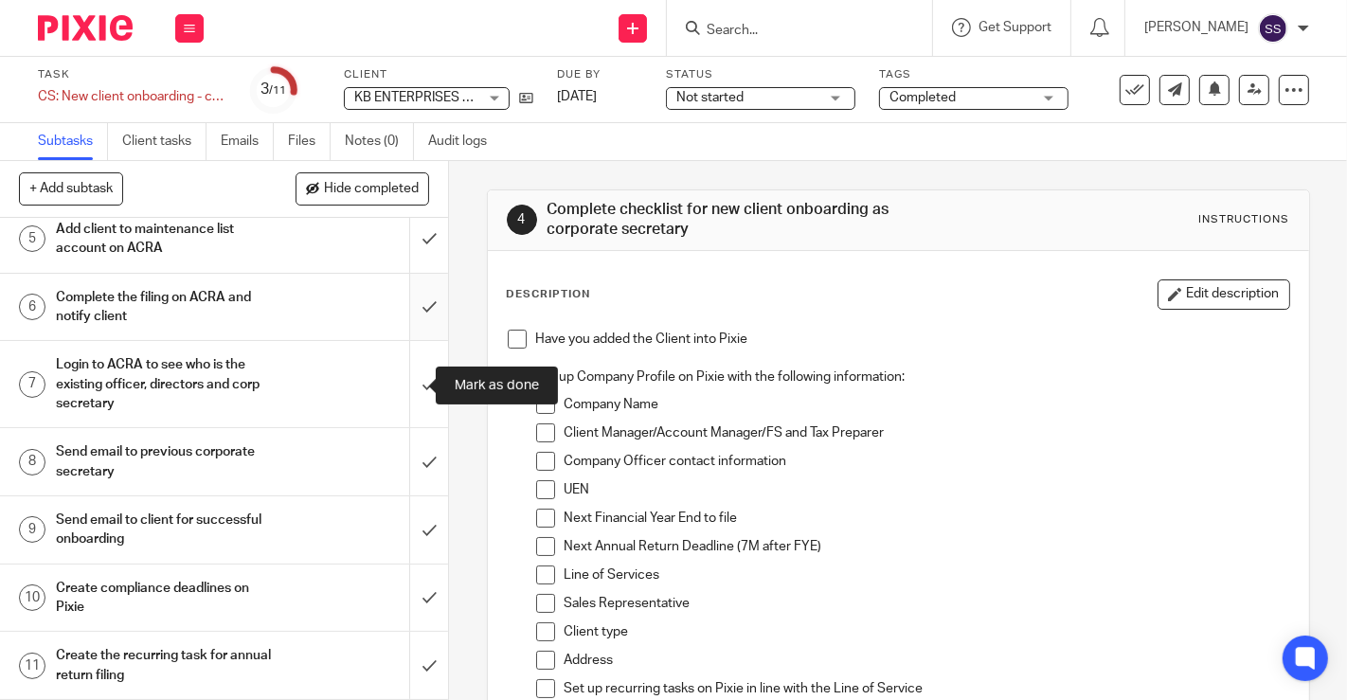
drag, startPoint x: 417, startPoint y: 385, endPoint x: 413, endPoint y: 303, distance: 81.6
click at [419, 380] on input "submit" at bounding box center [224, 384] width 448 height 86
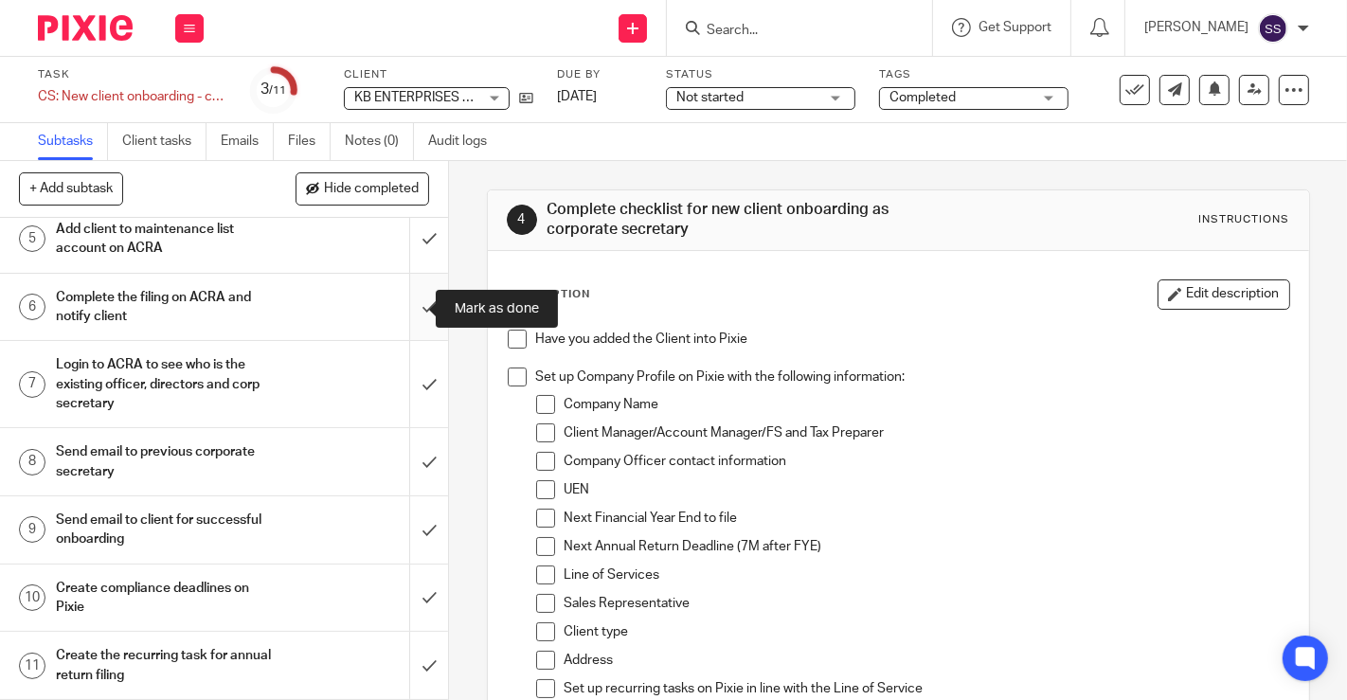
click at [413, 302] on input "submit" at bounding box center [224, 307] width 448 height 67
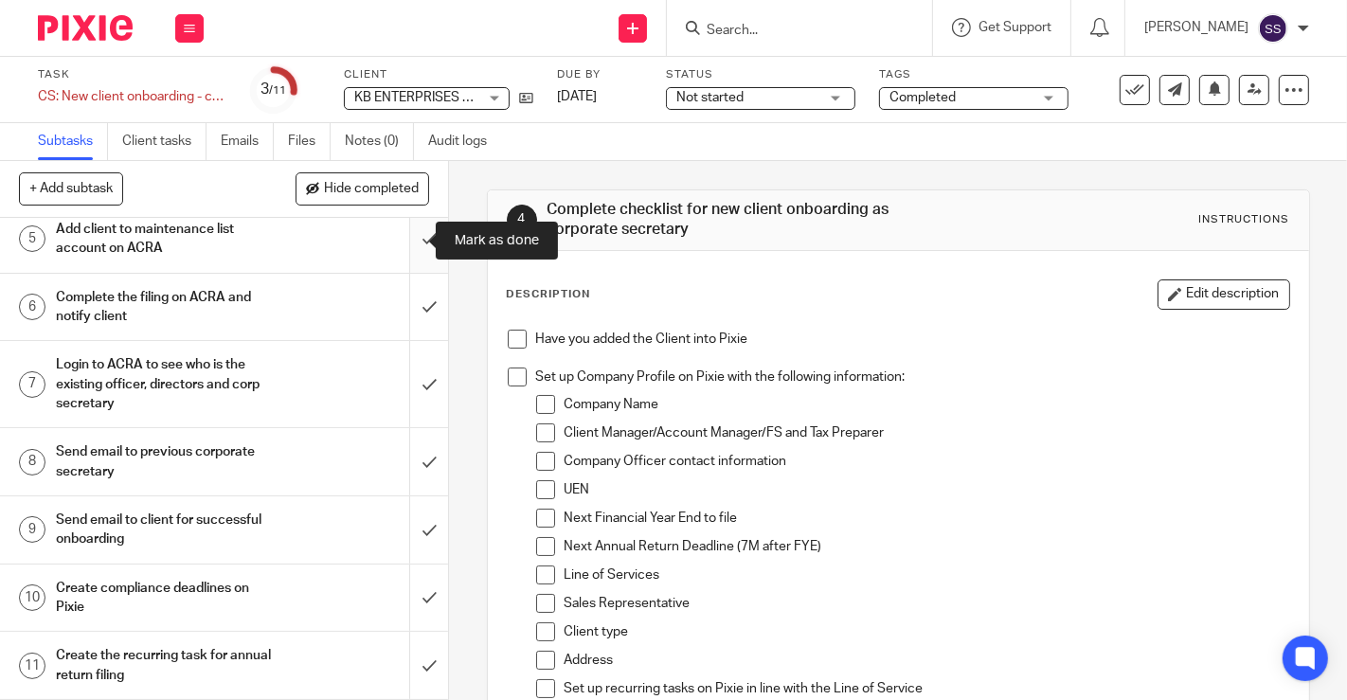
click at [403, 239] on input "submit" at bounding box center [224, 239] width 448 height 67
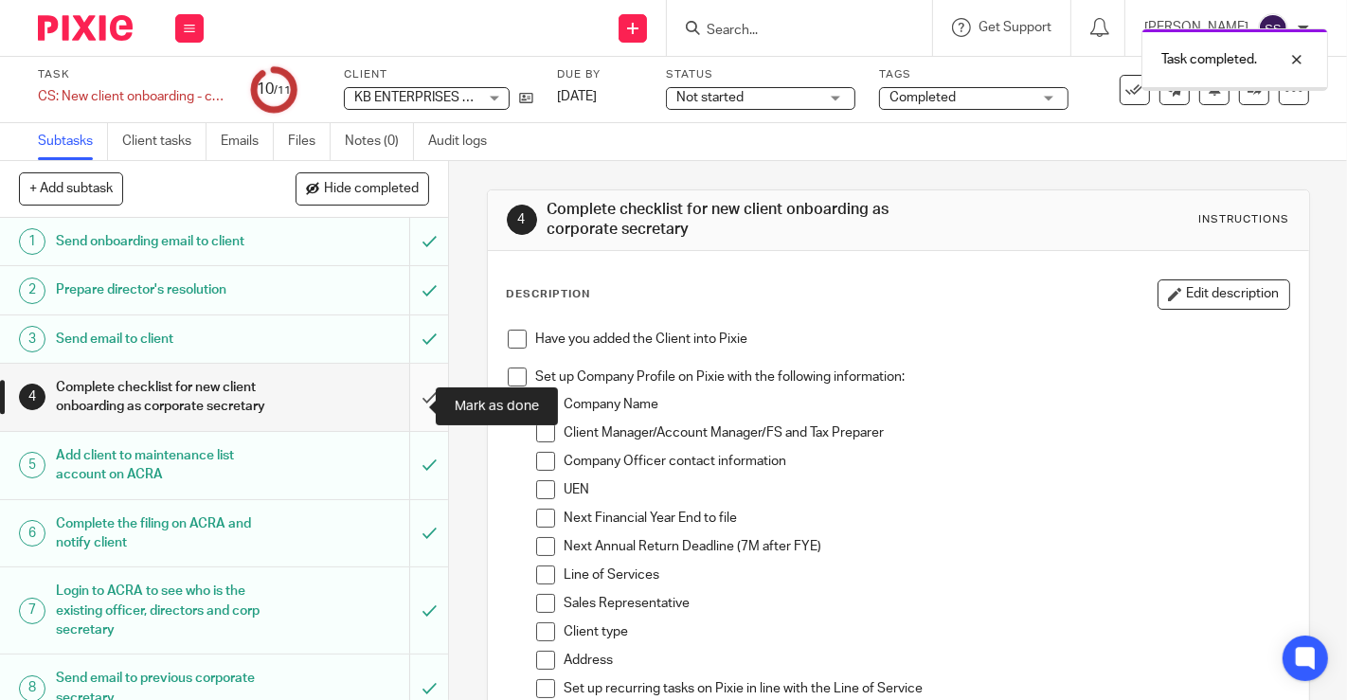
click at [401, 427] on input "submit" at bounding box center [224, 397] width 448 height 67
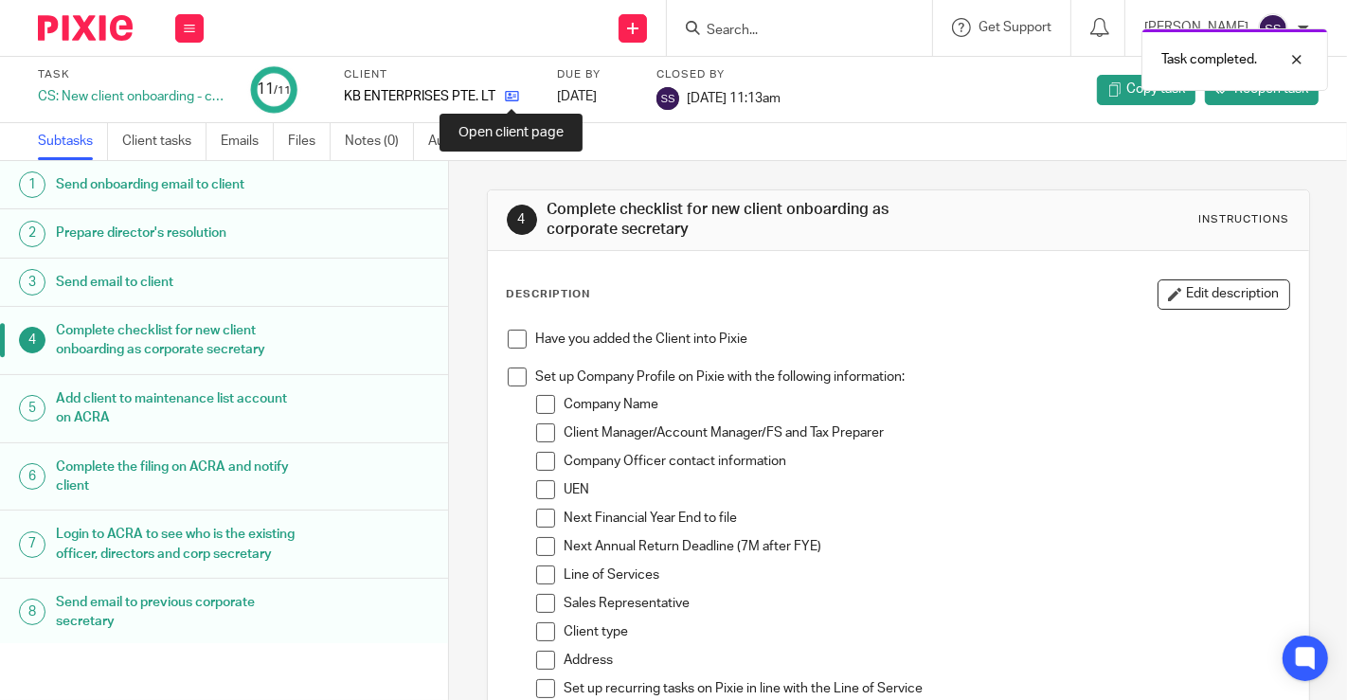
click at [508, 99] on icon at bounding box center [512, 96] width 14 height 14
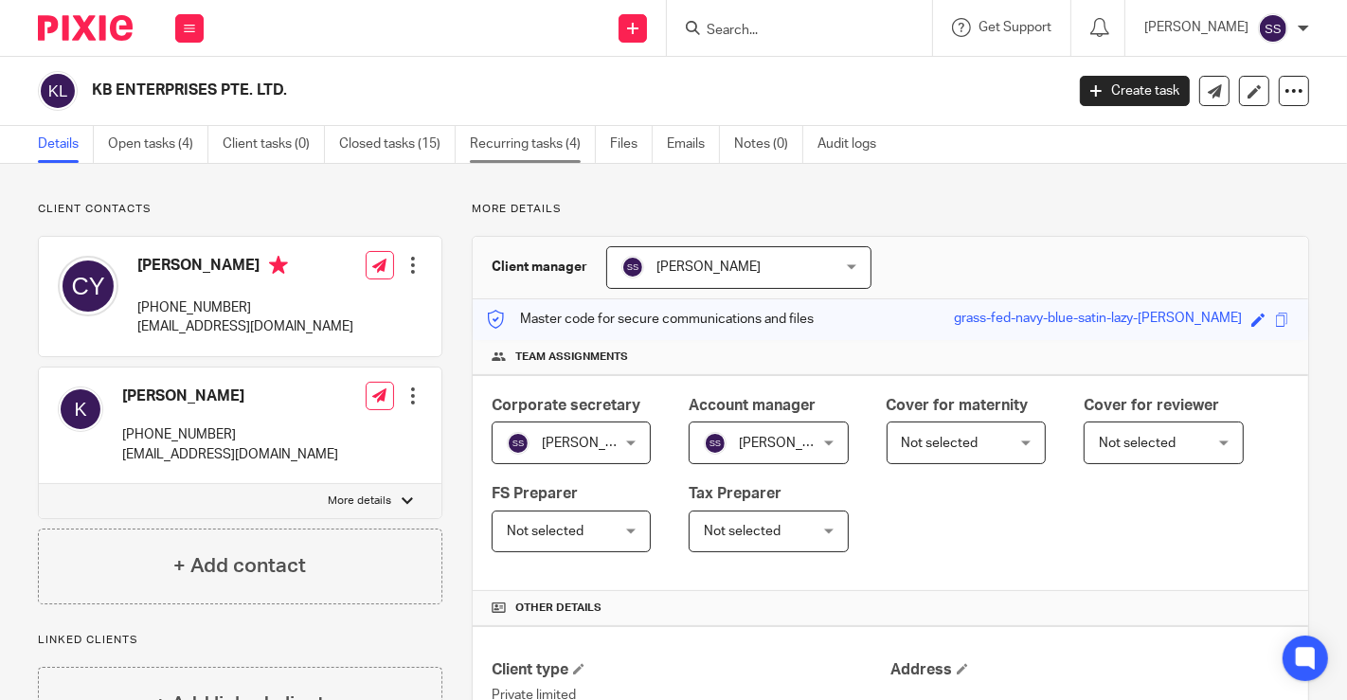
click at [563, 141] on link "Recurring tasks (4)" at bounding box center [533, 144] width 126 height 37
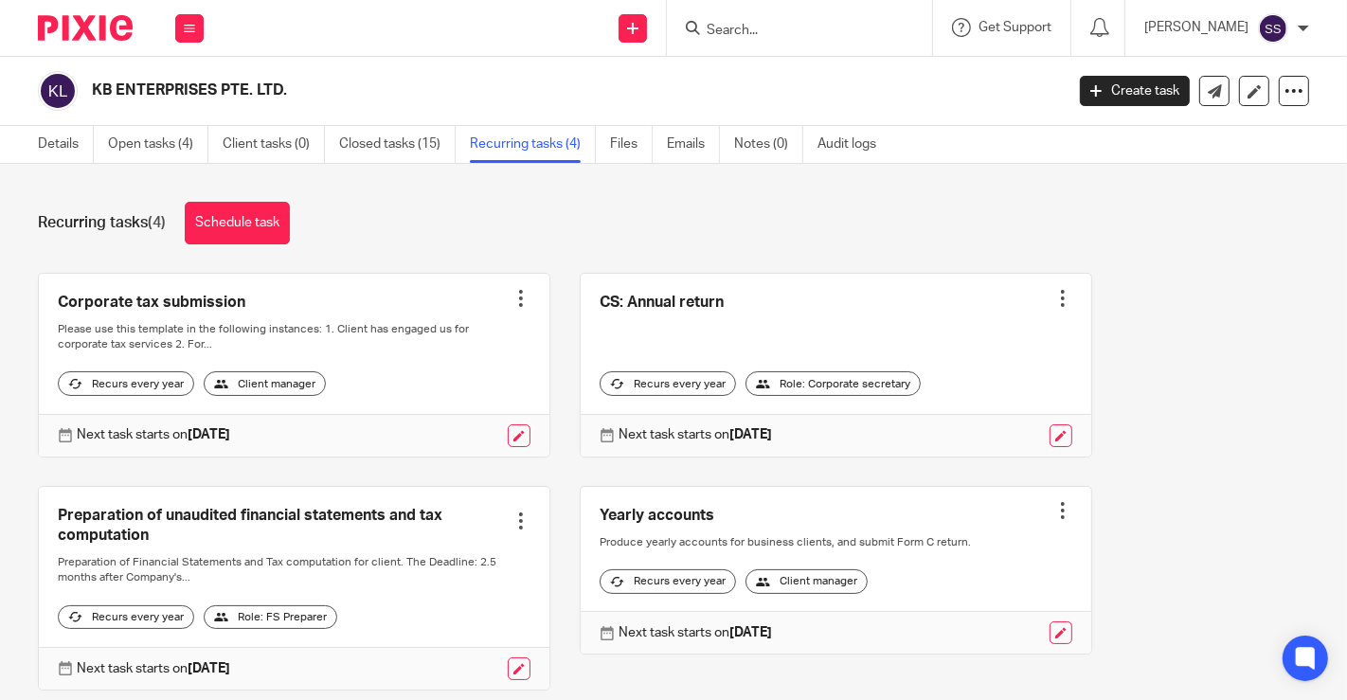
click at [360, 152] on link "Closed tasks (15)" at bounding box center [397, 144] width 117 height 37
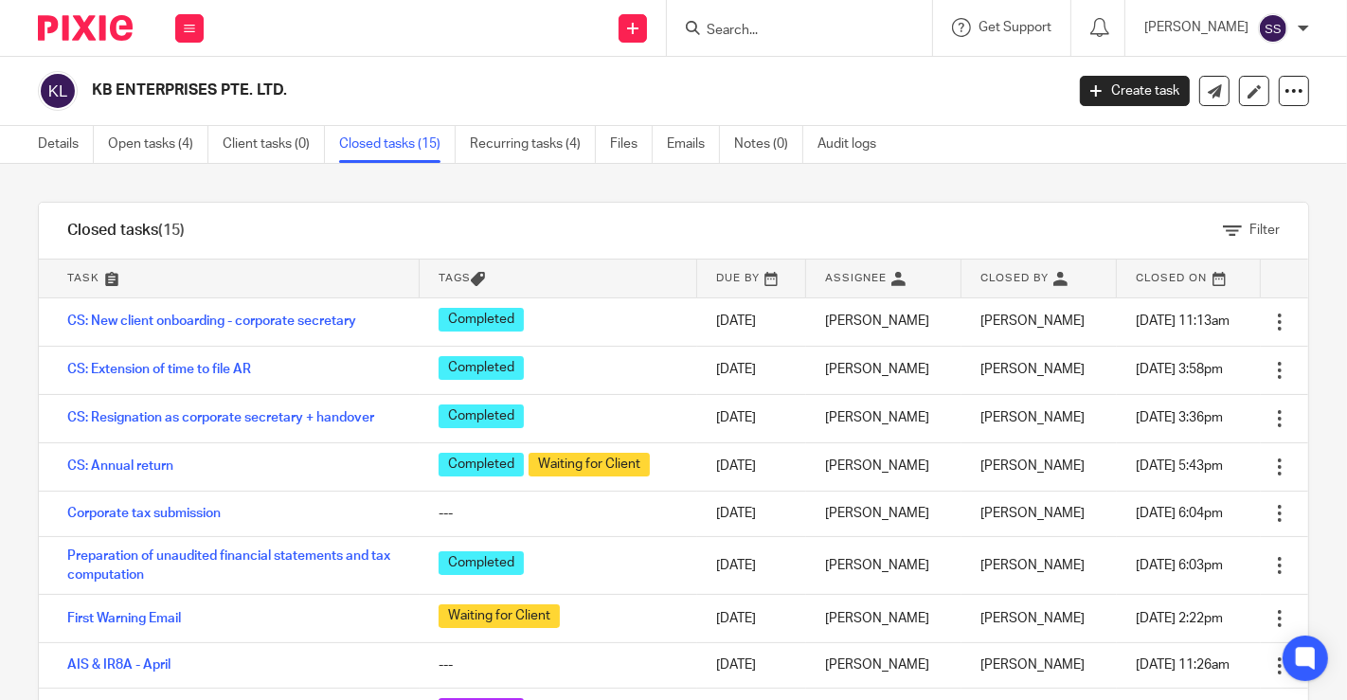
click at [168, 155] on link "Open tasks (4)" at bounding box center [158, 144] width 100 height 37
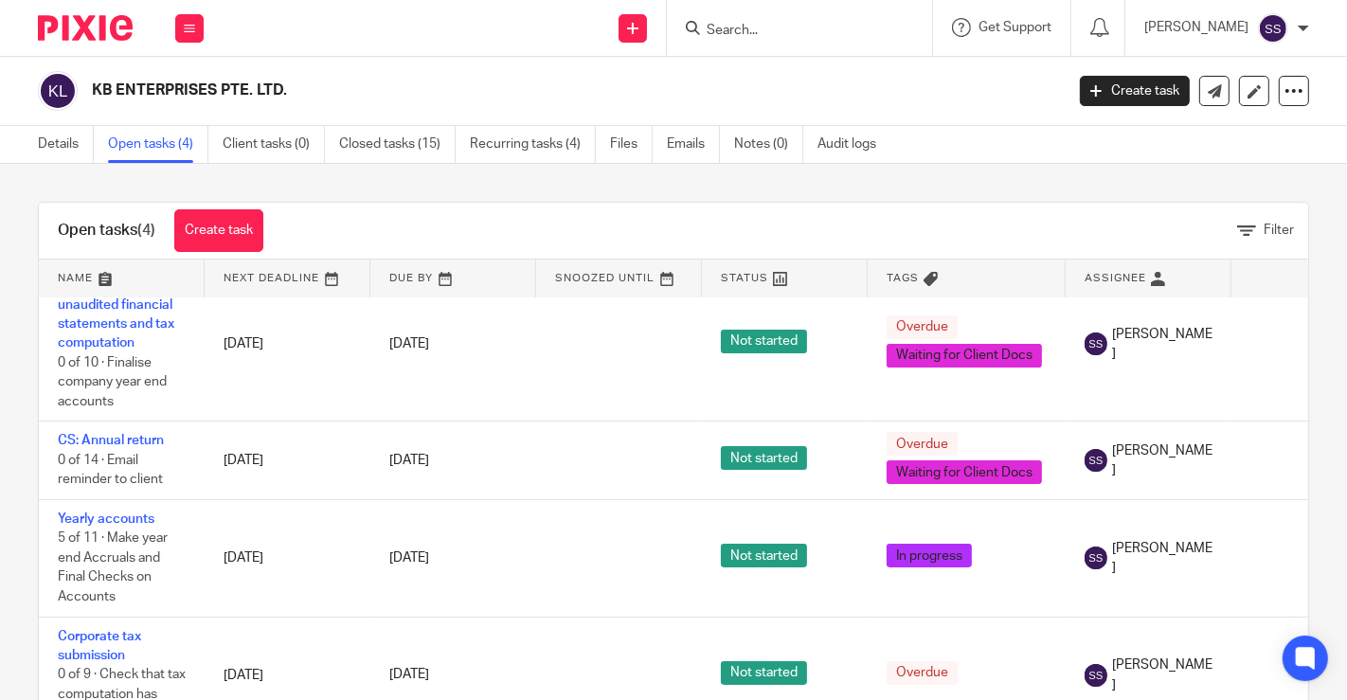
scroll to position [64, 0]
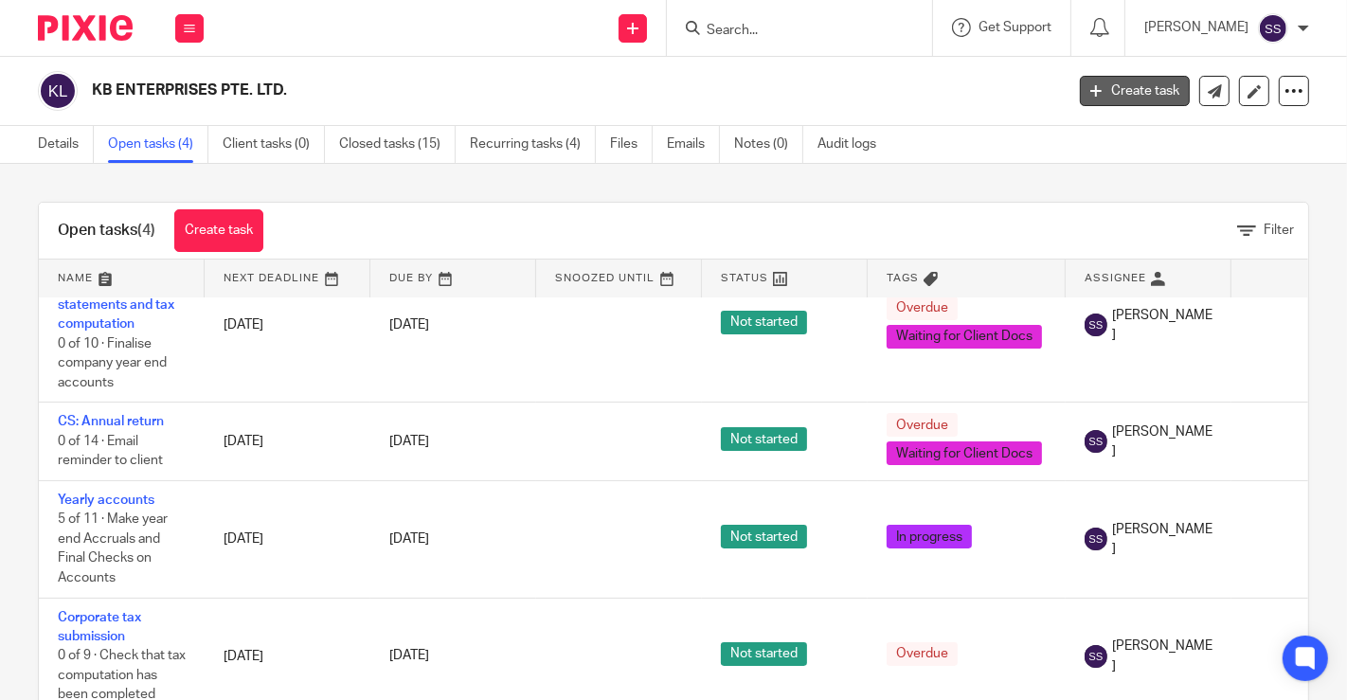
click at [1087, 95] on link "Create task" at bounding box center [1135, 91] width 110 height 30
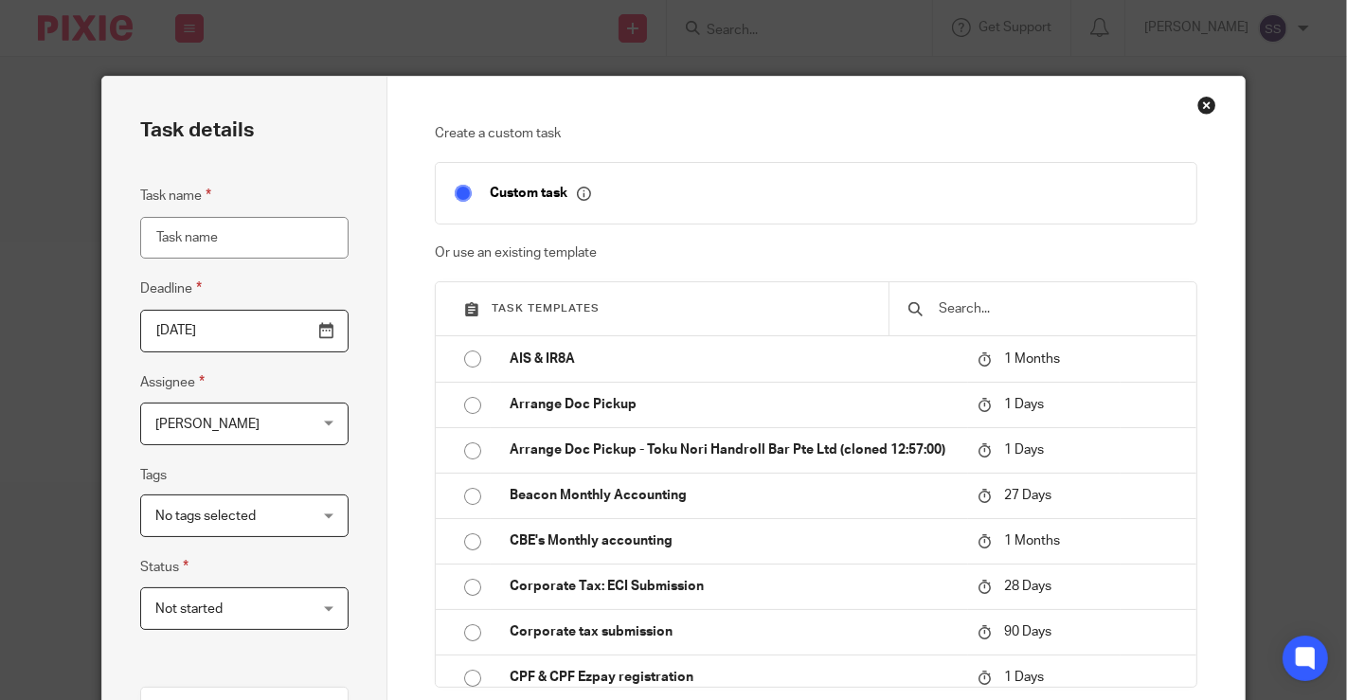
click at [948, 307] on input "text" at bounding box center [1058, 308] width 242 height 21
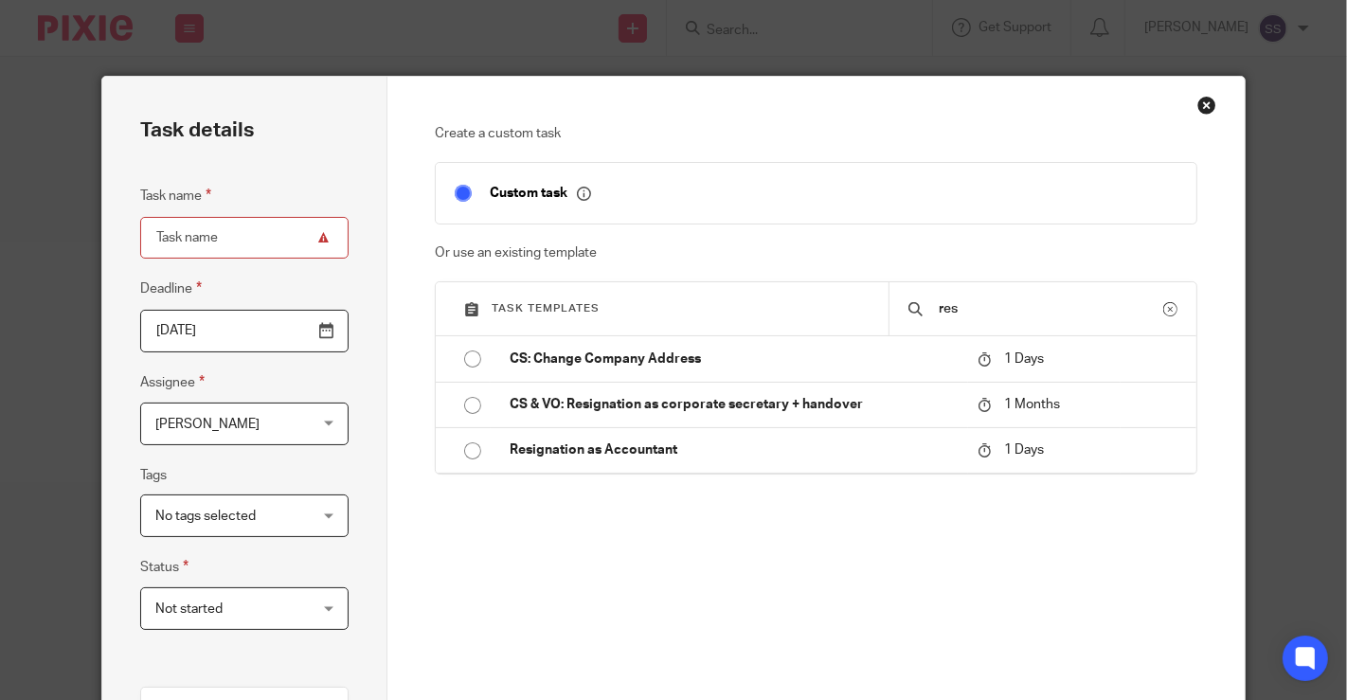
drag, startPoint x: 946, startPoint y: 307, endPoint x: 920, endPoint y: 310, distance: 26.7
click at [920, 310] on div "res" at bounding box center [1043, 308] width 309 height 53
type input "res"
click at [1205, 104] on div "Close this dialog window" at bounding box center [1206, 105] width 19 height 19
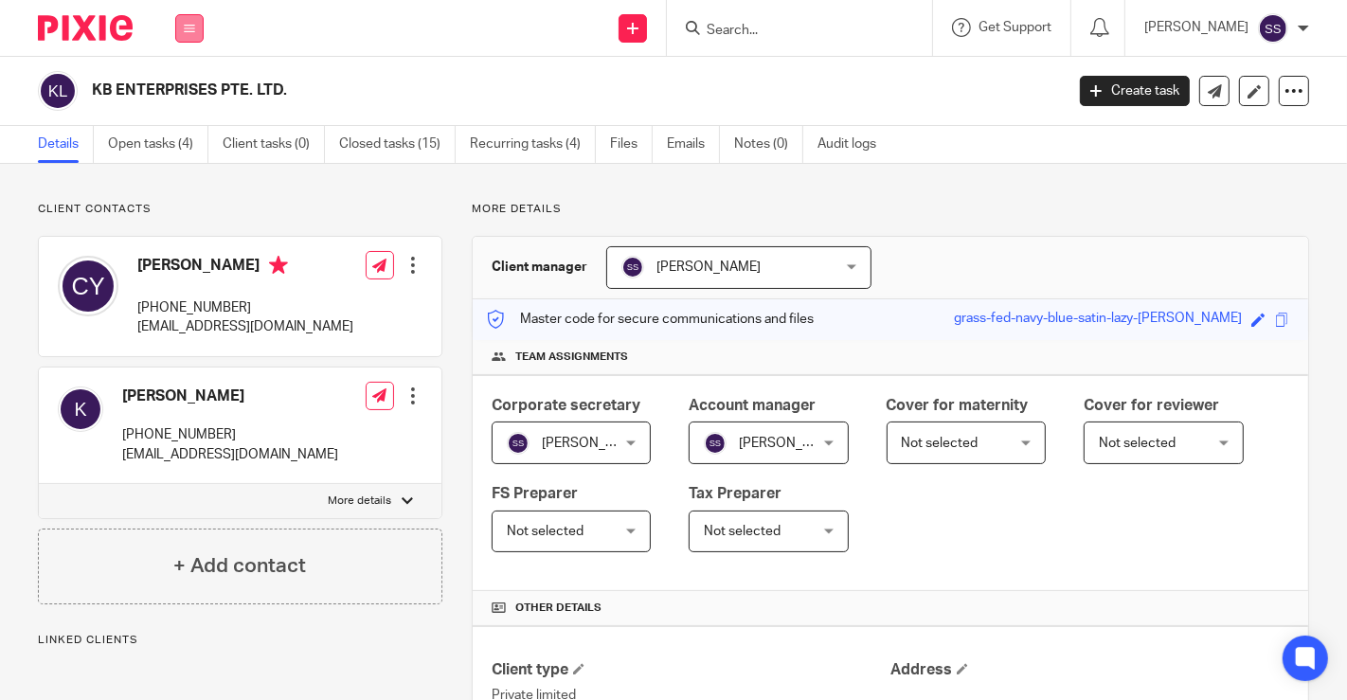
click at [187, 36] on button at bounding box center [189, 28] width 28 height 28
click at [185, 82] on link "Work" at bounding box center [179, 87] width 30 height 13
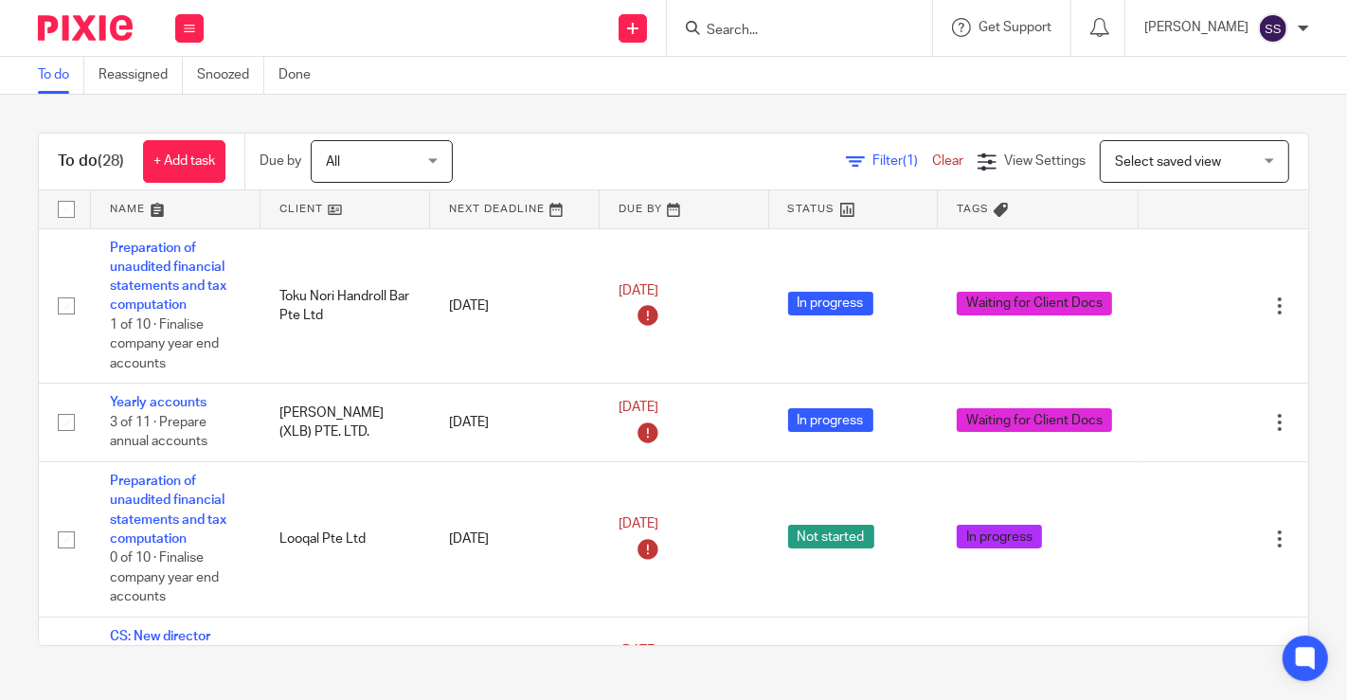
click at [336, 204] on link at bounding box center [346, 209] width 170 height 38
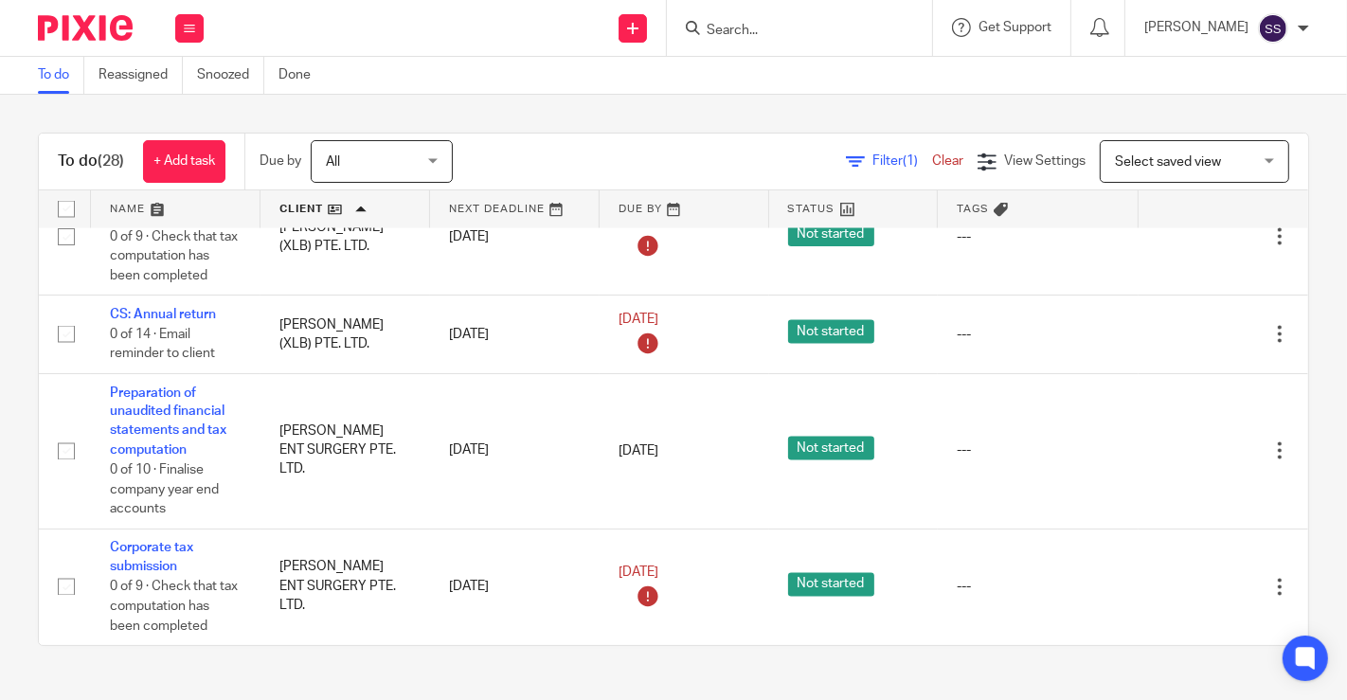
scroll to position [2611, 0]
